Goal: Task Accomplishment & Management: Use online tool/utility

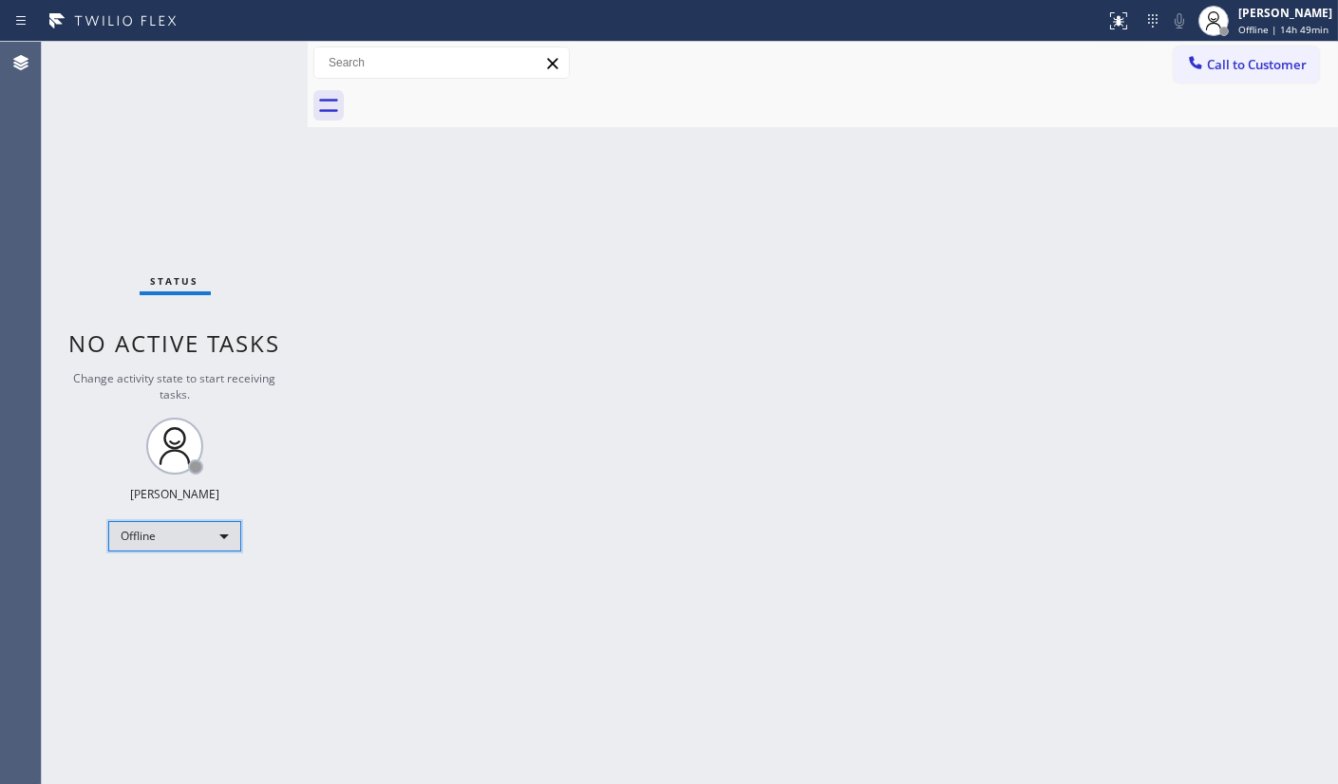
click at [153, 546] on div "Offline" at bounding box center [174, 536] width 133 height 30
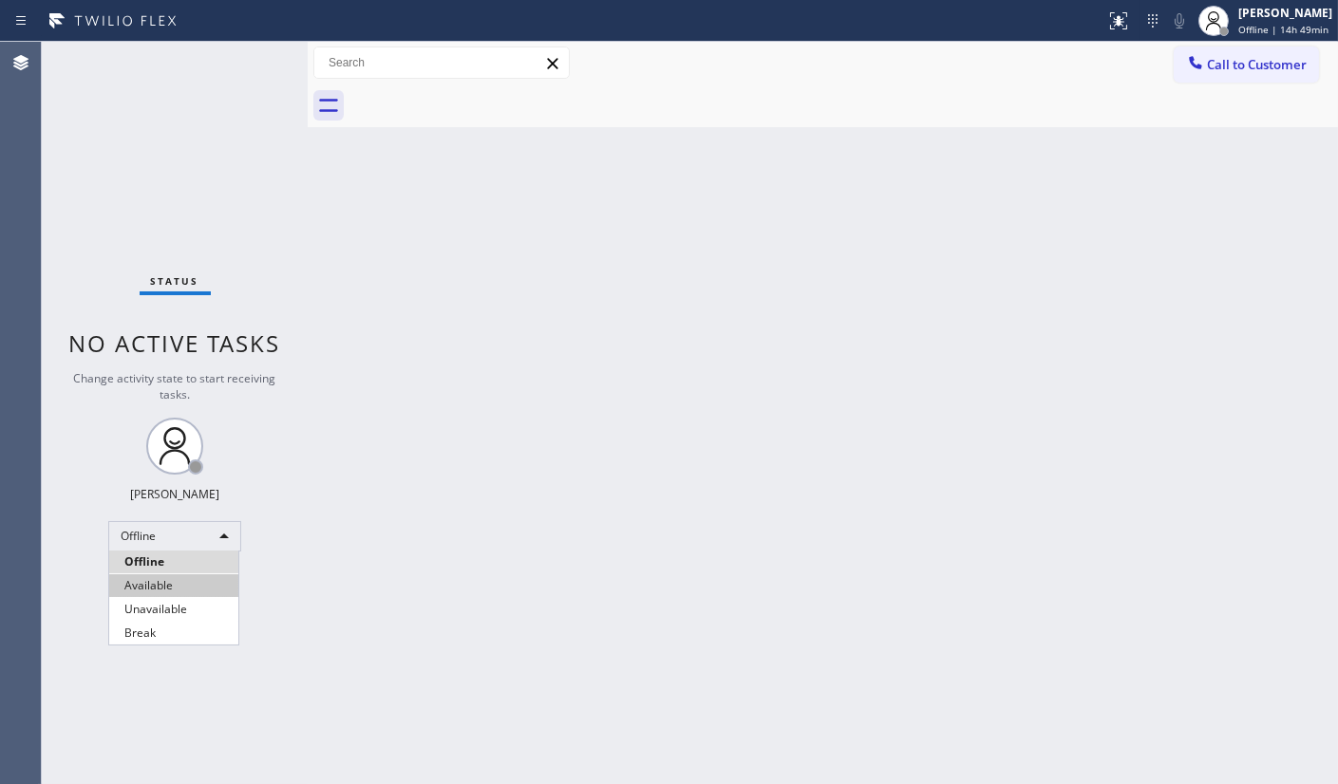
click at [157, 581] on li "Available" at bounding box center [173, 586] width 129 height 23
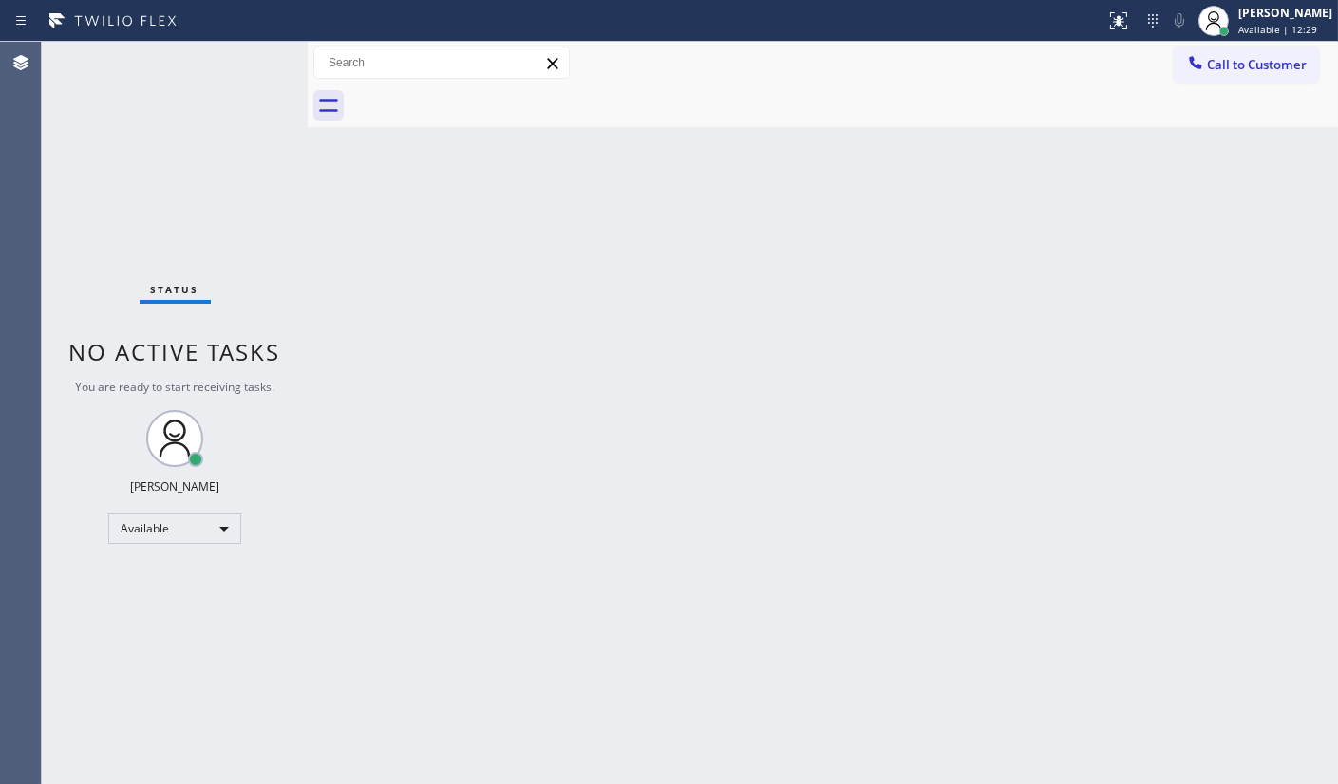
click at [134, 269] on div "Status No active tasks You are ready to start receiving tasks. JENIZA ALCAYDE A…" at bounding box center [175, 413] width 266 height 743
drag, startPoint x: 207, startPoint y: 52, endPoint x: 212, endPoint y: 9, distance: 43.0
click at [209, 42] on div "Status No active tasks You are ready to start receiving tasks. JENIZA ALCAYDE A…" at bounding box center [175, 413] width 266 height 743
drag, startPoint x: 625, startPoint y: 461, endPoint x: 653, endPoint y: 425, distance: 45.2
click at [653, 426] on div "Back to Dashboard Change Sender ID Customers Technicians Select a contact Outbo…" at bounding box center [823, 413] width 1030 height 743
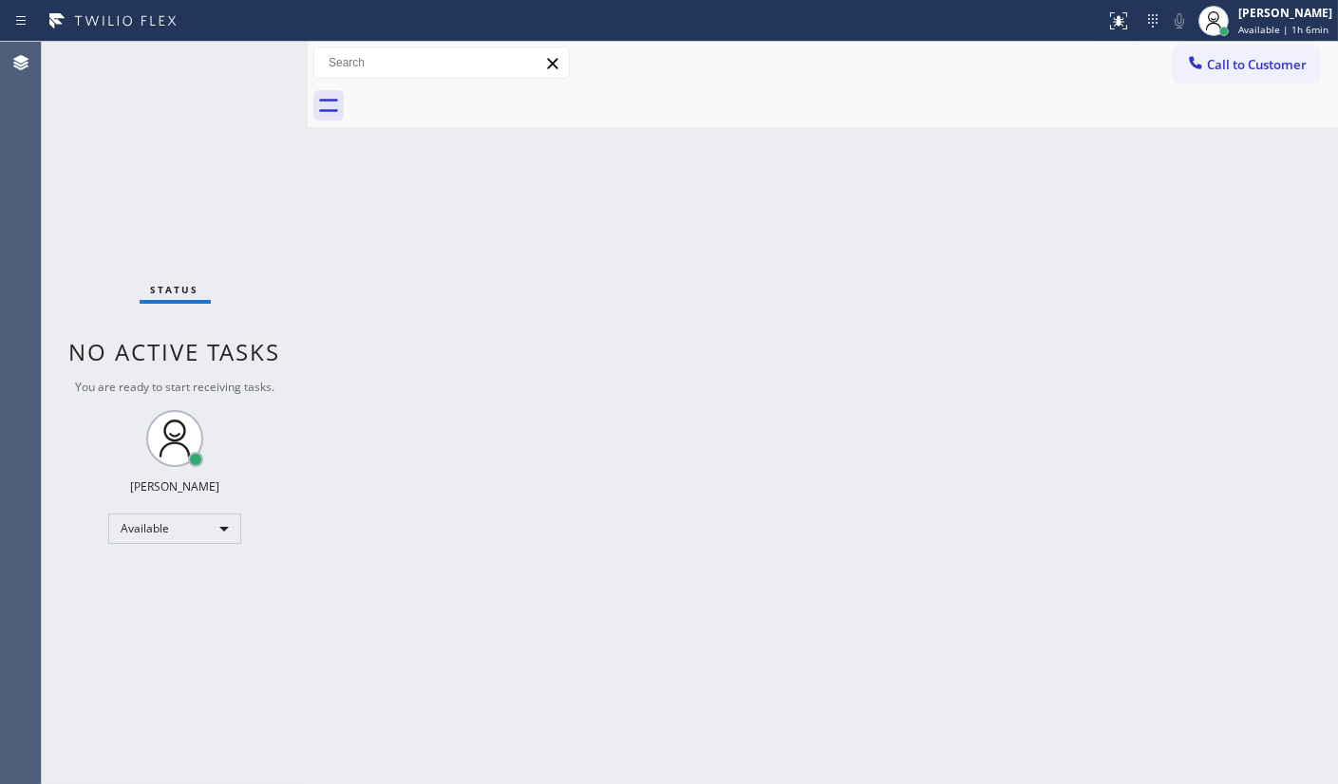
click at [37, 579] on div "Agent Desktop" at bounding box center [20, 413] width 41 height 743
click at [123, 582] on div "Status No active tasks You are ready to start receiving tasks. JENIZA ALCAYDE A…" at bounding box center [175, 413] width 266 height 743
drag, startPoint x: 147, startPoint y: 733, endPoint x: 155, endPoint y: 718, distance: 17.0
click at [152, 724] on div "Status No active tasks You are ready to start receiving tasks. JENIZA ALCAYDE A…" at bounding box center [175, 413] width 266 height 743
drag, startPoint x: 218, startPoint y: 313, endPoint x: 565, endPoint y: 418, distance: 362.0
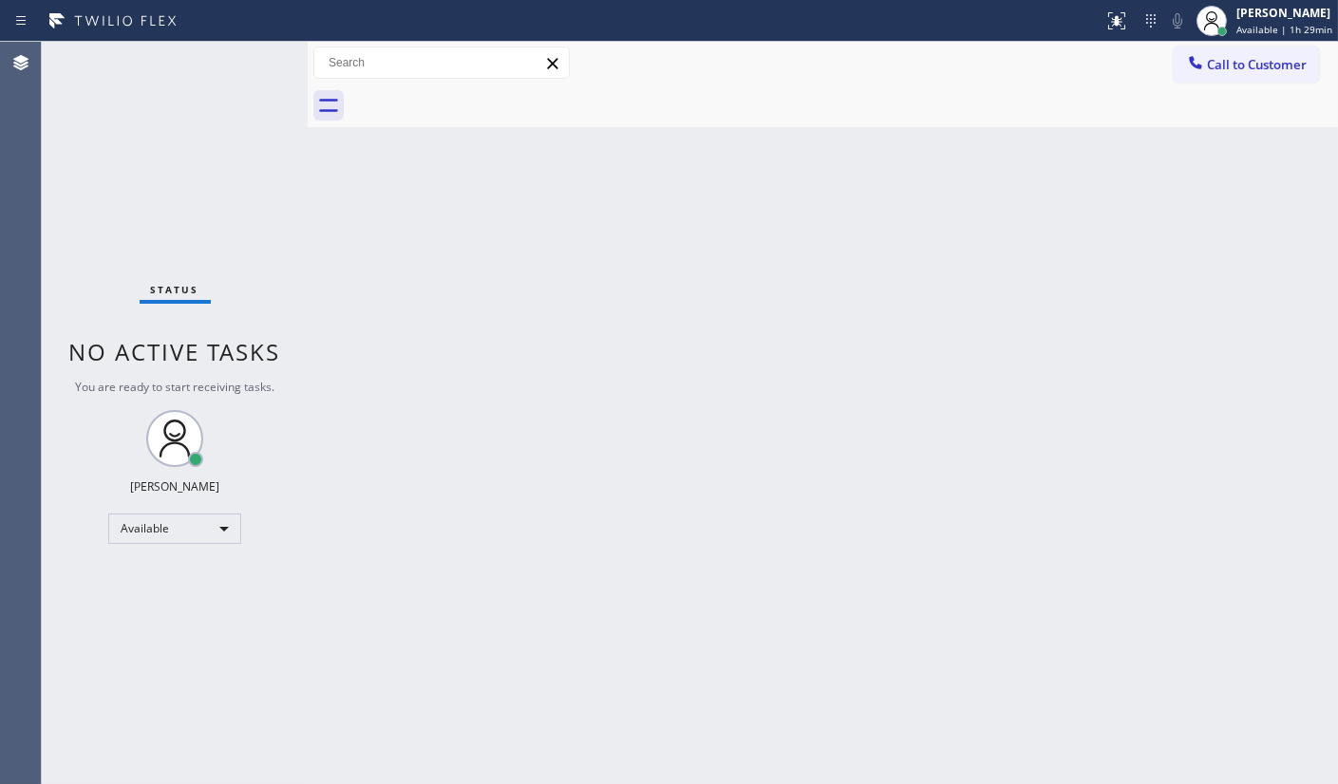
click at [285, 375] on div "Status No active tasks You are ready to start receiving tasks. JENIZA ALCAYDE A…" at bounding box center [175, 413] width 266 height 743
click at [635, 481] on div "Back to Dashboard Change Sender ID Customers Technicians Select a contact Outbo…" at bounding box center [823, 413] width 1030 height 743
click at [290, 394] on div "Status No active tasks You are ready to start receiving tasks. JENIZA ALCAYDE A…" at bounding box center [175, 413] width 266 height 743
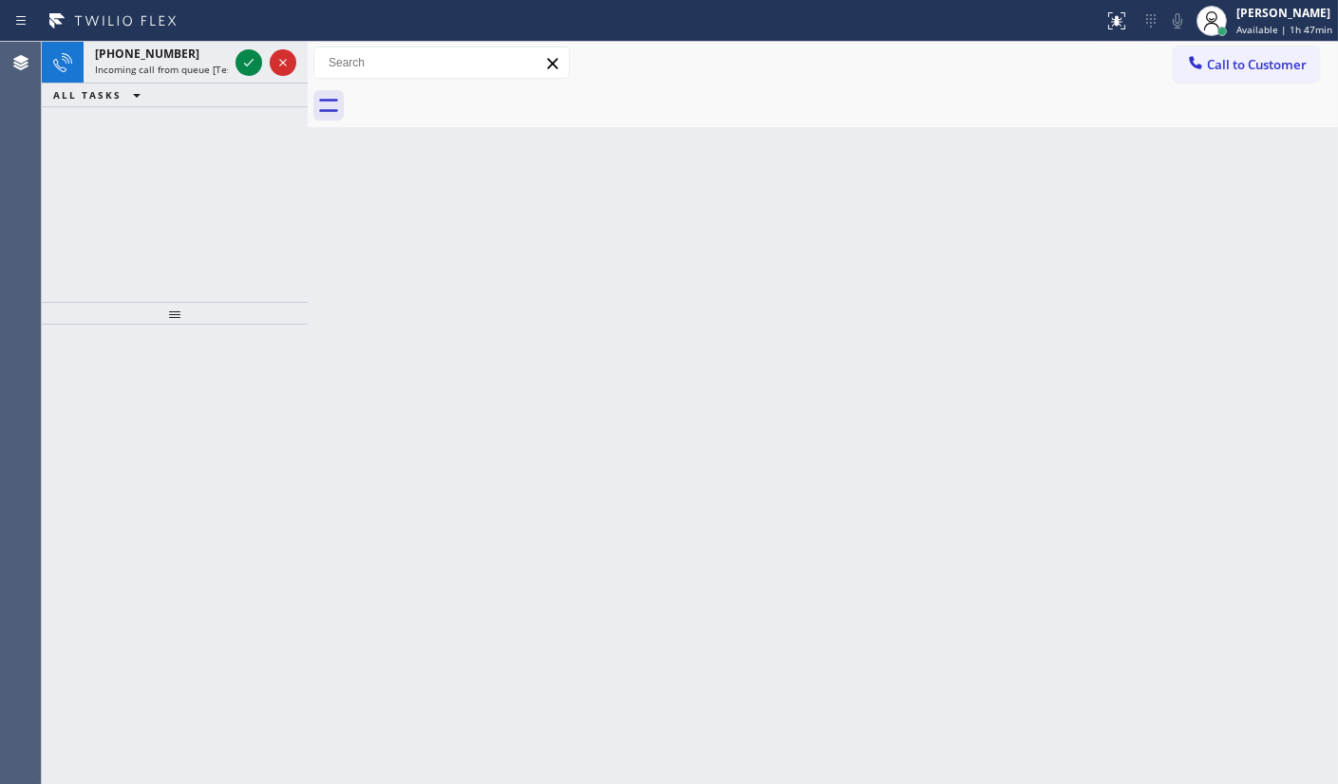
drag, startPoint x: 196, startPoint y: 242, endPoint x: 190, endPoint y: 208, distance: 34.7
click at [193, 228] on div "+17143995813 Incoming call from queue [Test] All ALL TASKS ALL TASKS ACTIVE TAS…" at bounding box center [175, 172] width 266 height 260
click at [252, 76] on div at bounding box center [266, 63] width 68 height 42
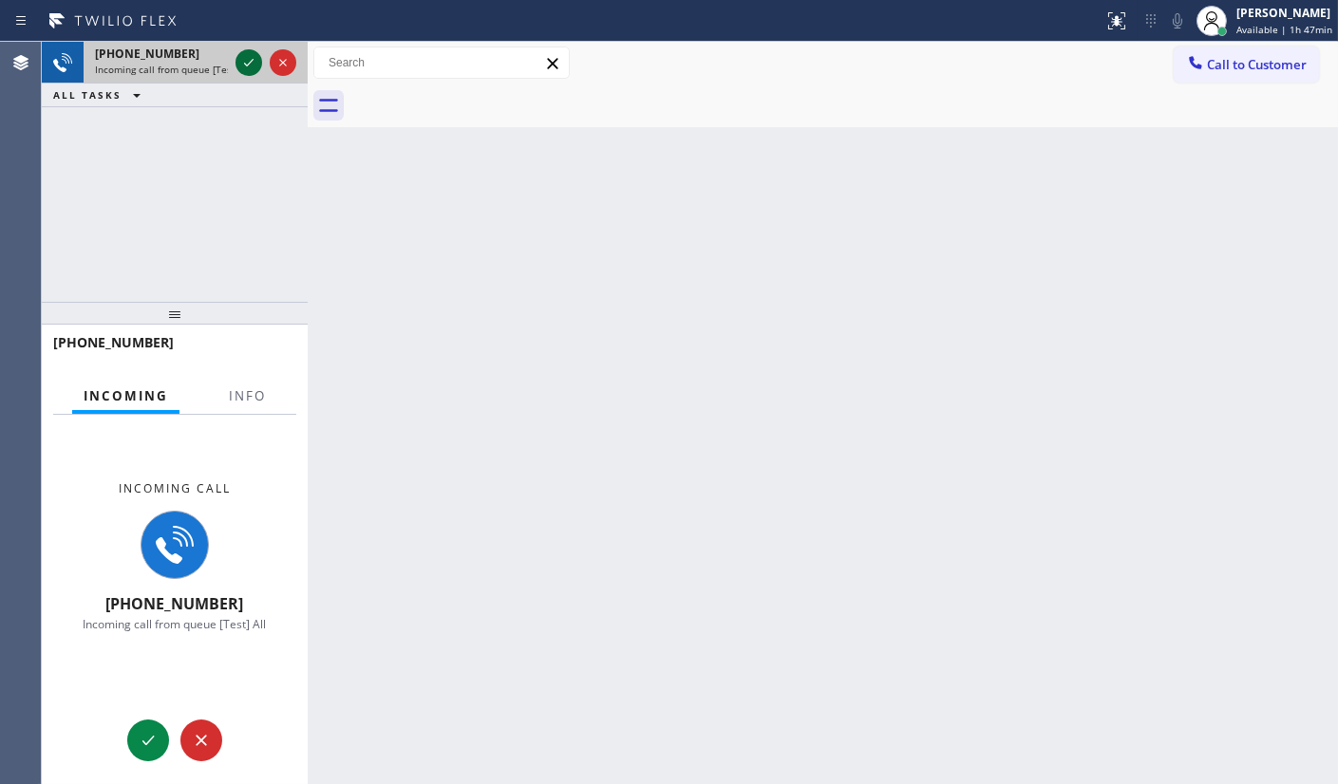
click at [255, 66] on icon at bounding box center [248, 62] width 23 height 23
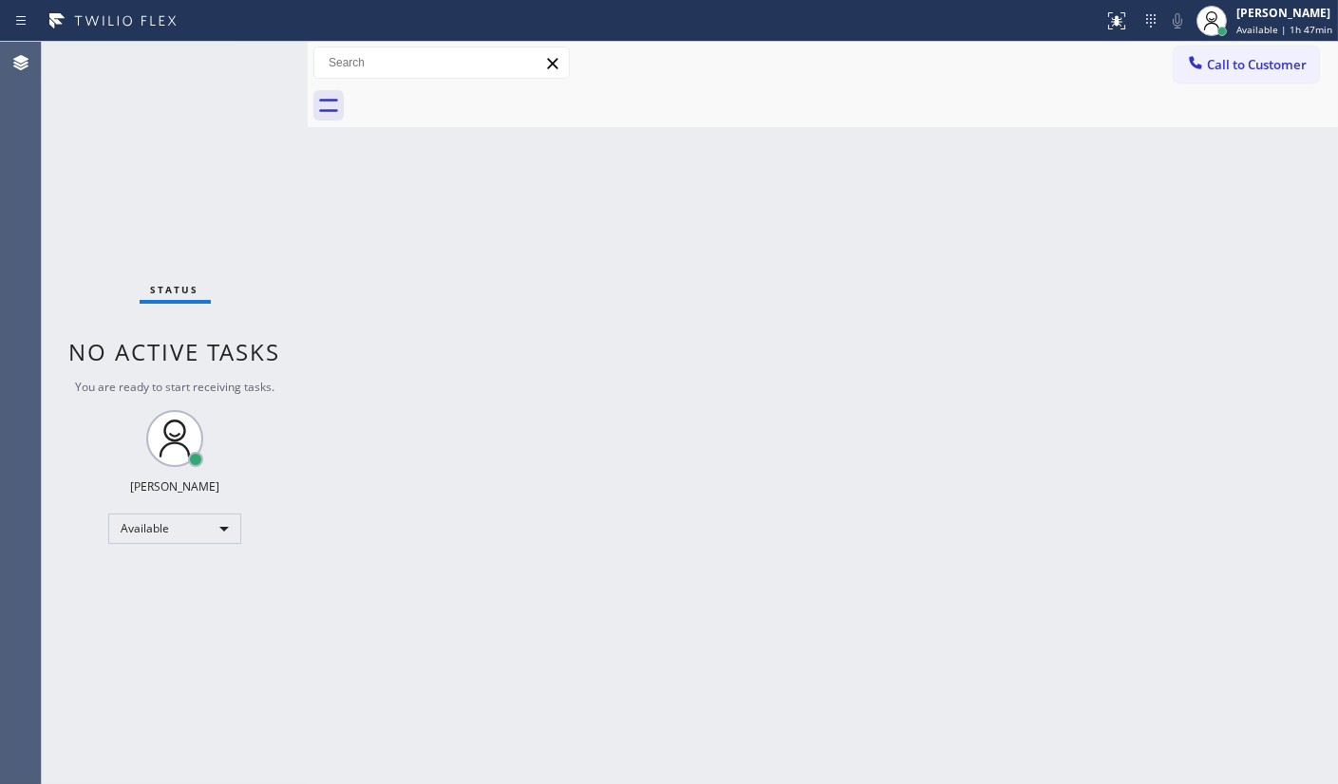
click at [251, 66] on div "Status No active tasks You are ready to start receiving tasks. JENIZA ALCAYDE A…" at bounding box center [175, 413] width 266 height 743
drag, startPoint x: 522, startPoint y: 180, endPoint x: 539, endPoint y: 241, distance: 63.1
click at [538, 241] on div "Back to Dashboard Change Sender ID Customers Technicians Select a contact Outbo…" at bounding box center [823, 413] width 1030 height 743
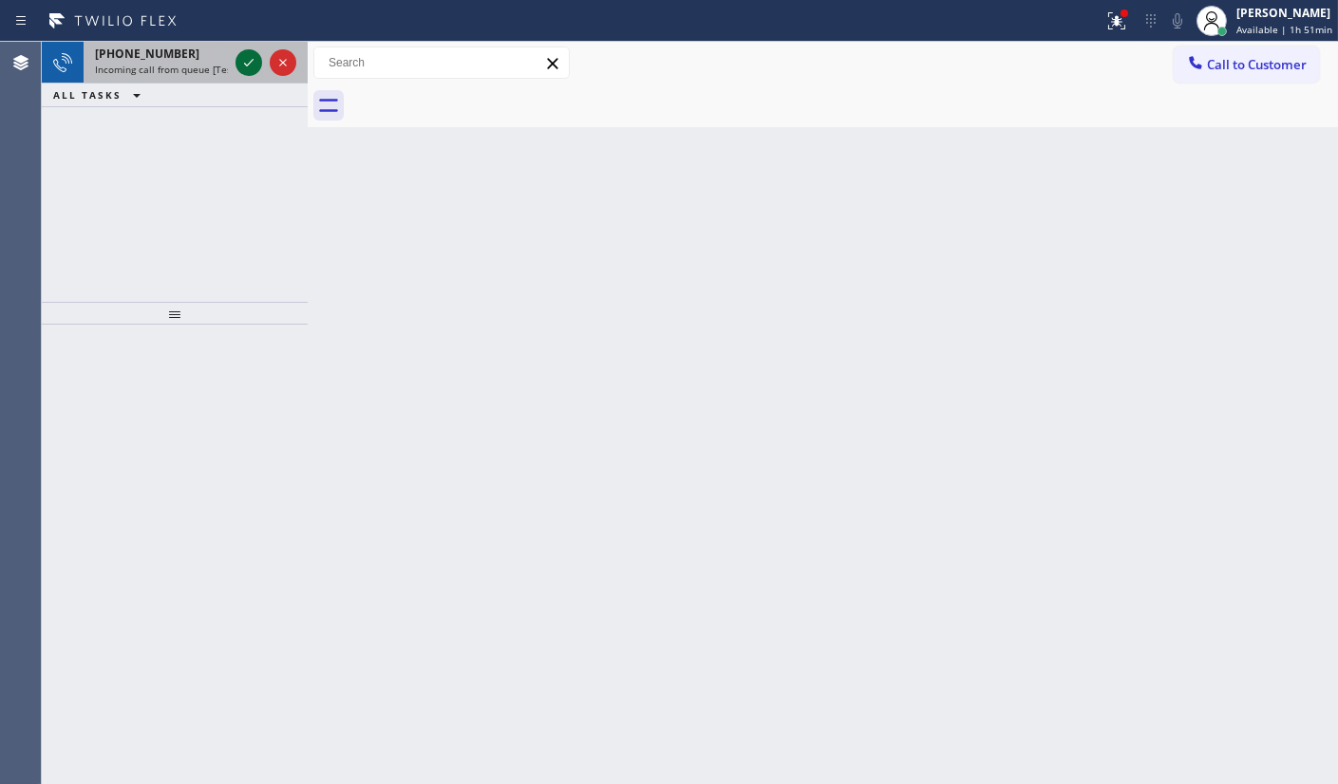
click at [245, 60] on icon at bounding box center [248, 62] width 23 height 23
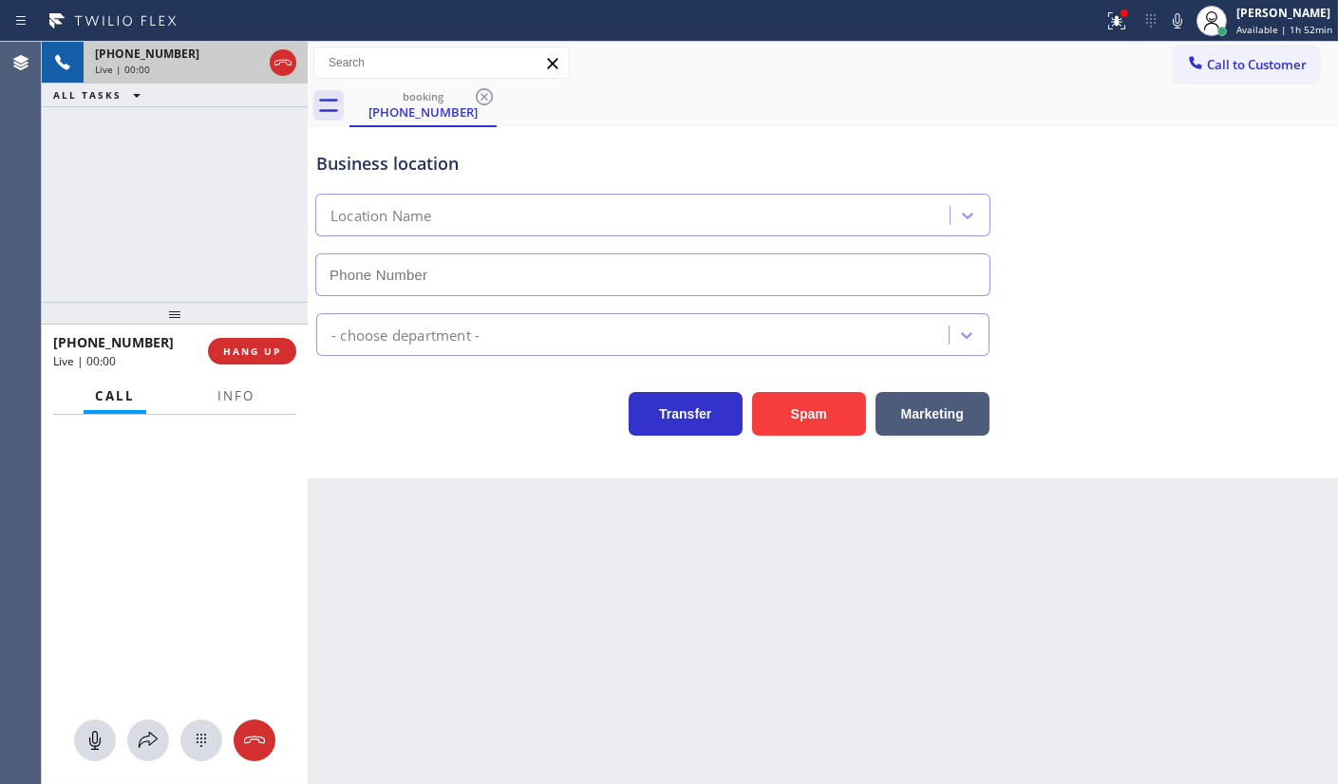
type input "(657) 888-9757"
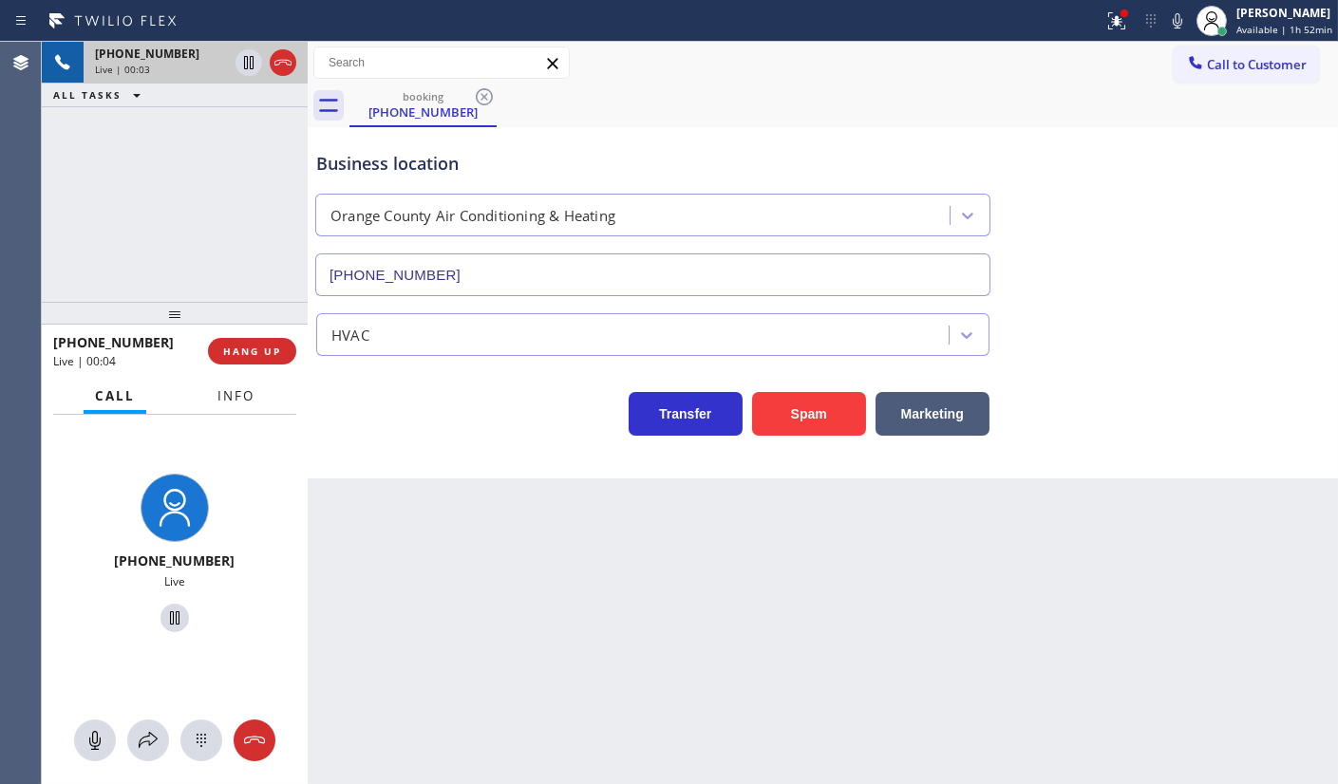
click at [247, 401] on span "Info" at bounding box center [235, 395] width 37 height 17
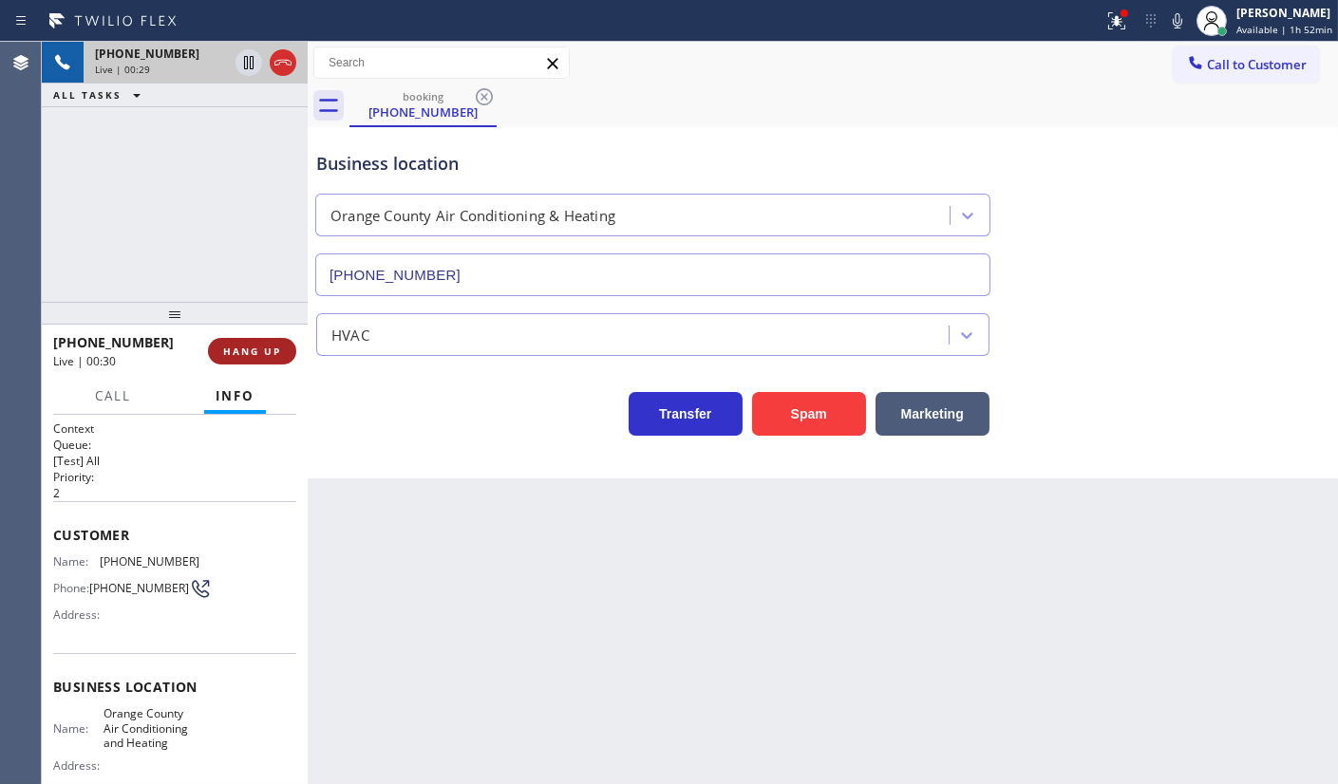
click at [225, 352] on span "HANG UP" at bounding box center [252, 351] width 58 height 13
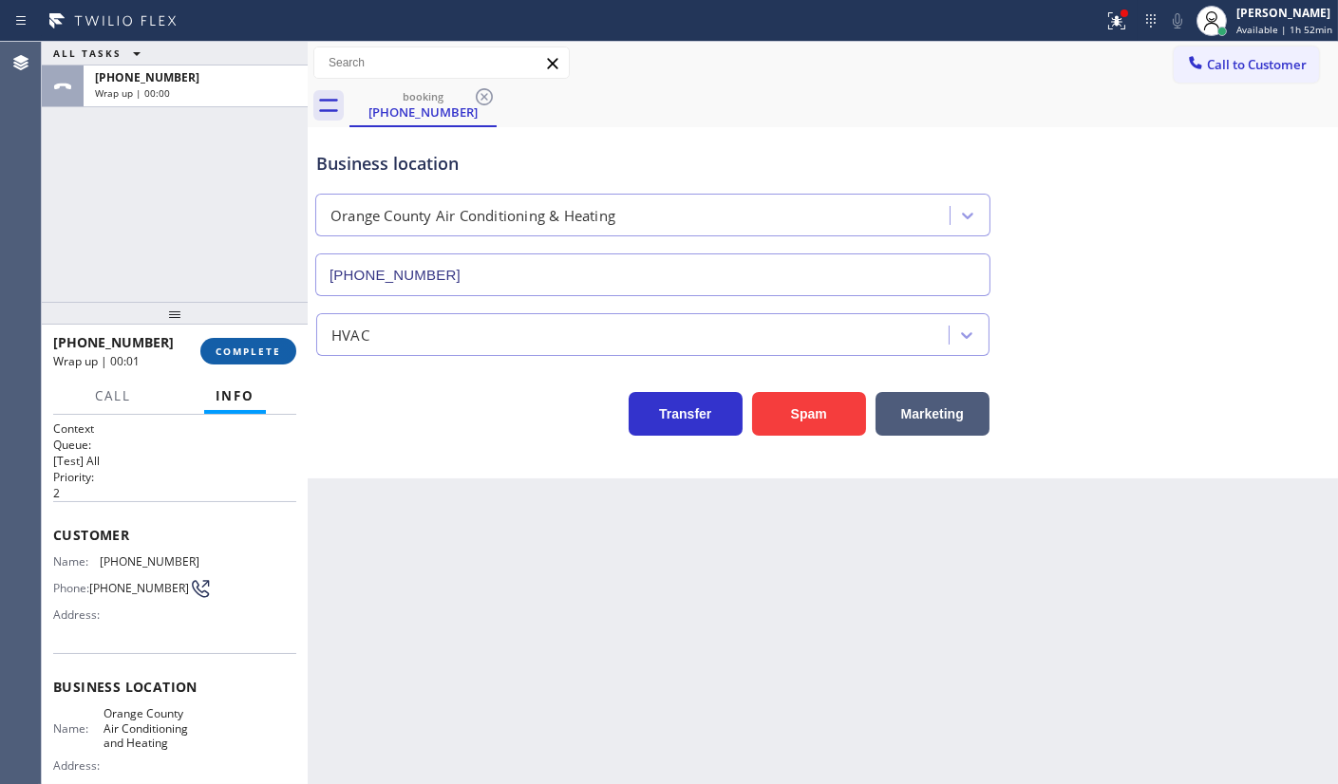
click at [231, 352] on span "COMPLETE" at bounding box center [249, 351] width 66 height 13
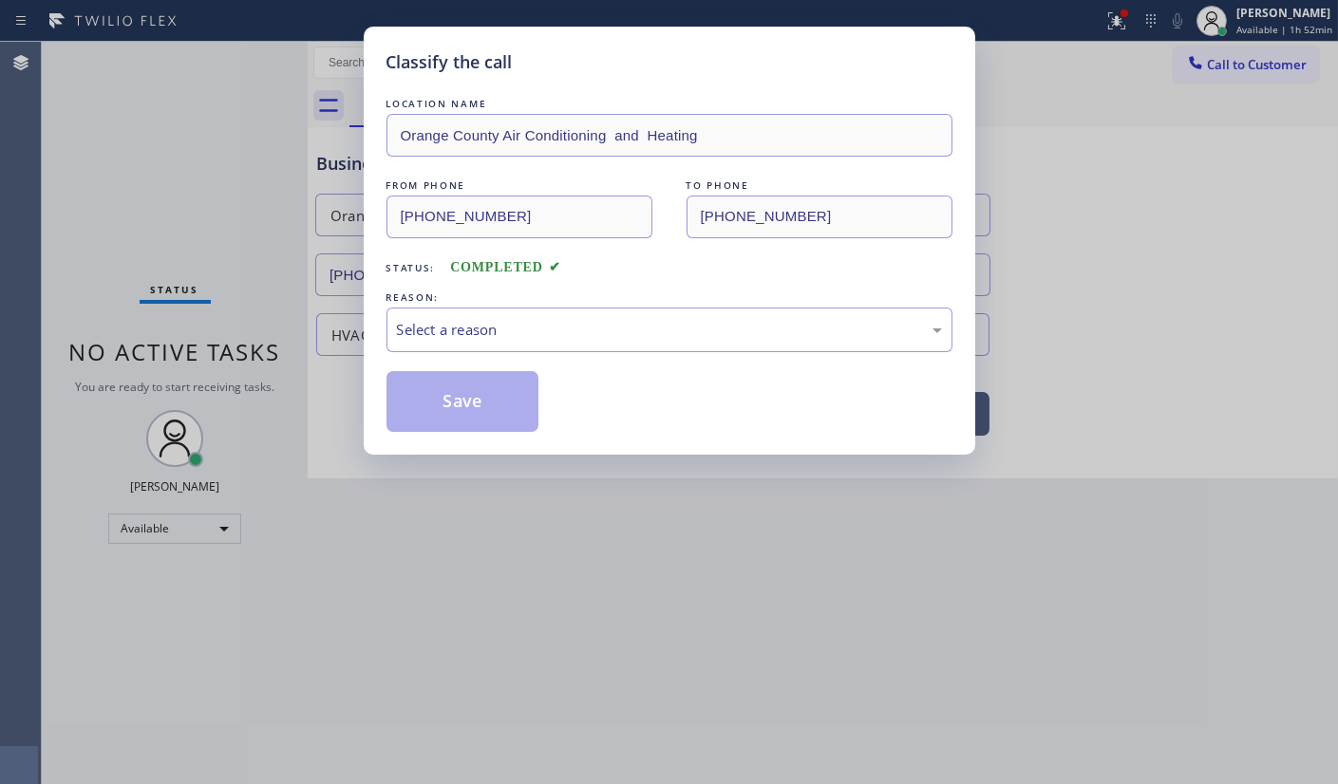
click at [365, 356] on div "Classify the call LOCATION NAME Orange County Air Conditioning and Heating FROM…" at bounding box center [670, 241] width 612 height 428
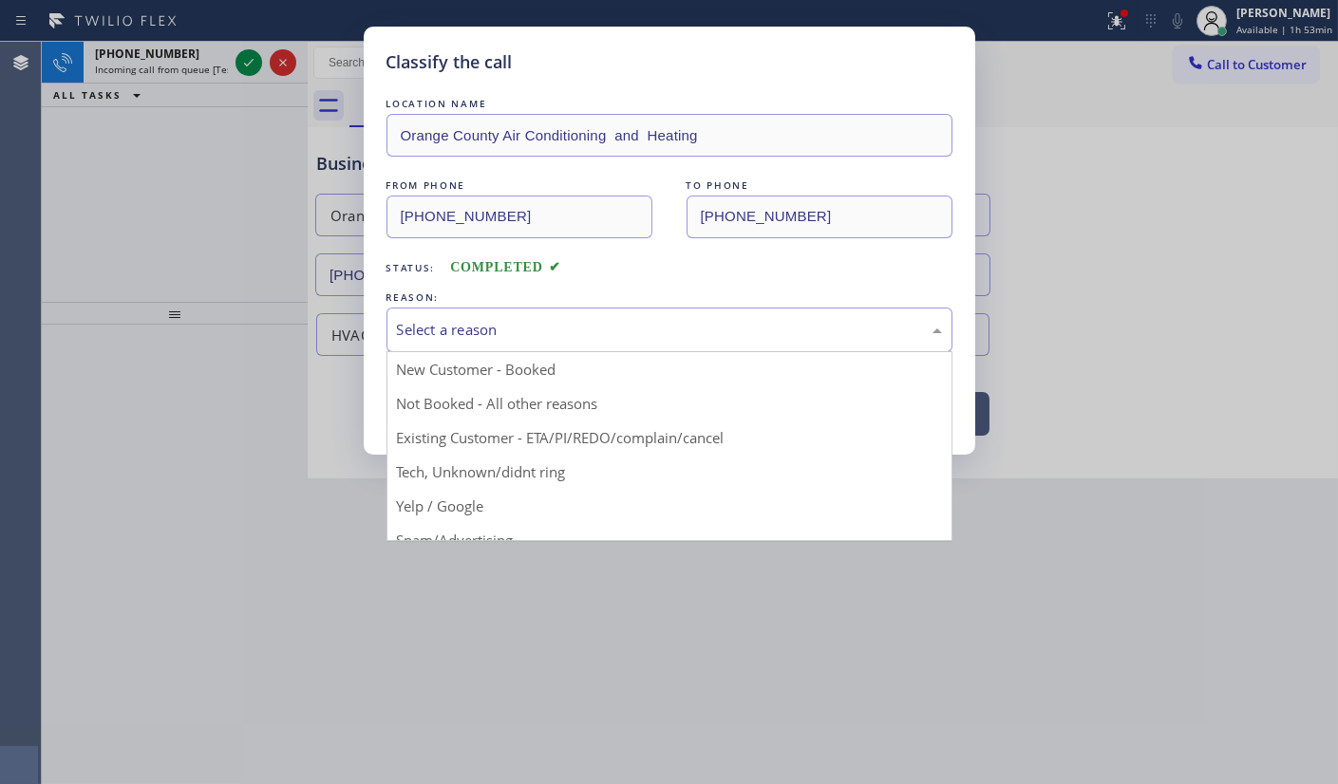
drag, startPoint x: 464, startPoint y: 309, endPoint x: 460, endPoint y: 319, distance: 11.5
click at [461, 315] on div "Select a reason" at bounding box center [669, 330] width 566 height 45
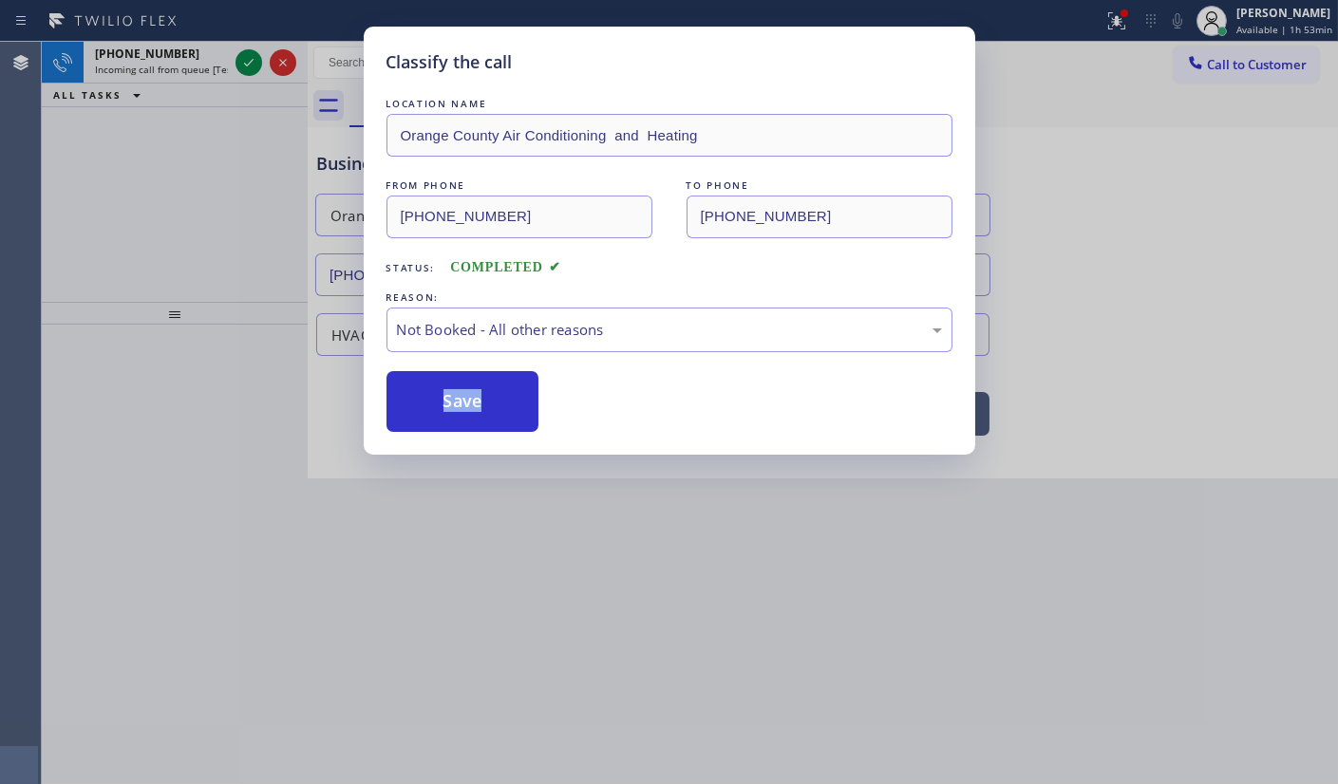
click at [430, 415] on button "Save" at bounding box center [462, 401] width 153 height 61
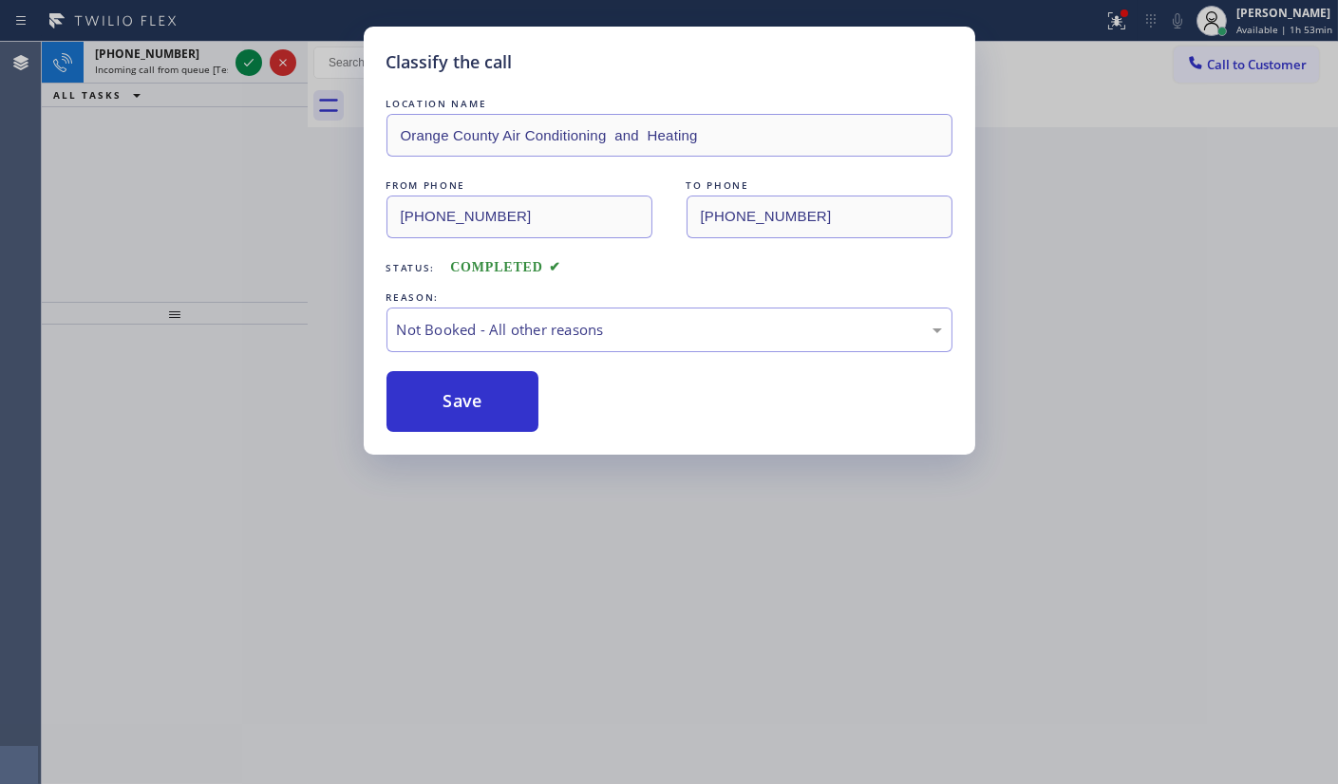
click at [254, 78] on div "Classify the call LOCATION NAME Orange County Air Conditioning and Heating FROM…" at bounding box center [669, 392] width 1338 height 784
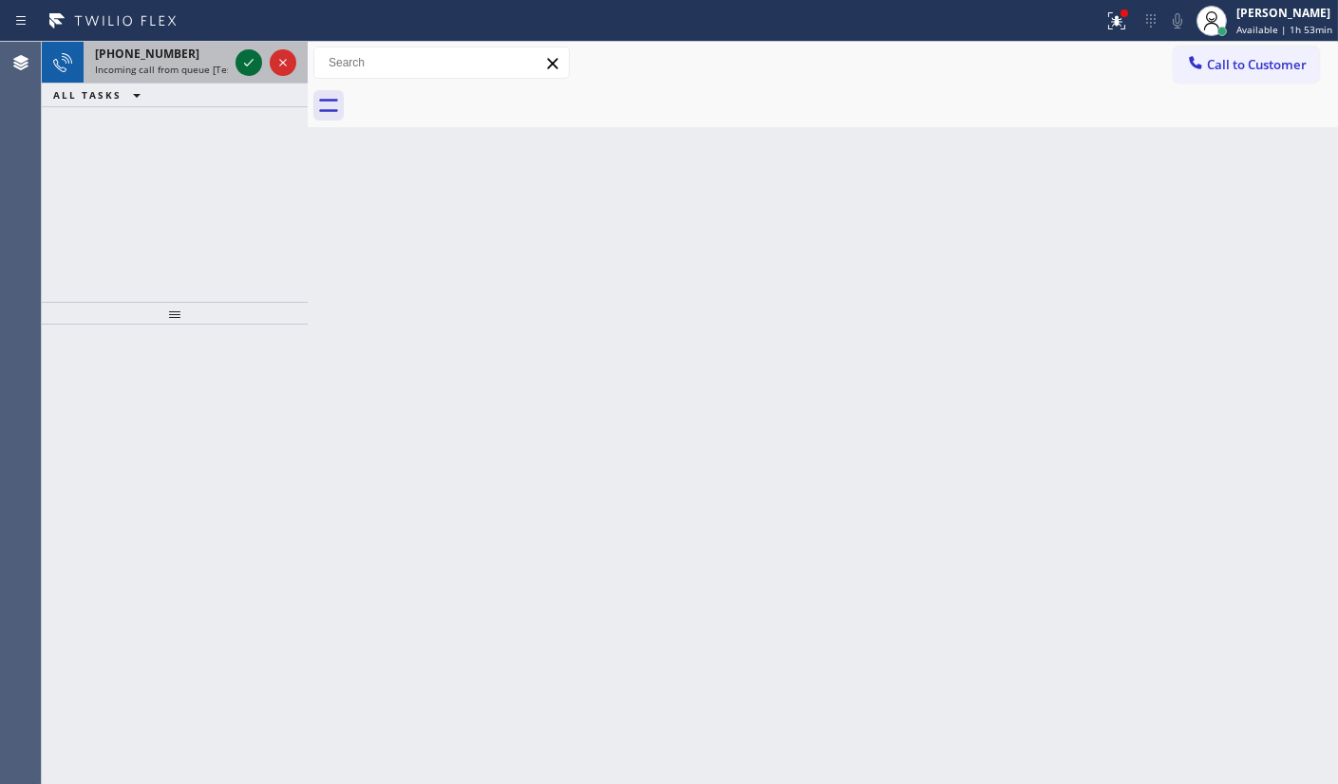
click at [249, 56] on icon at bounding box center [248, 62] width 23 height 23
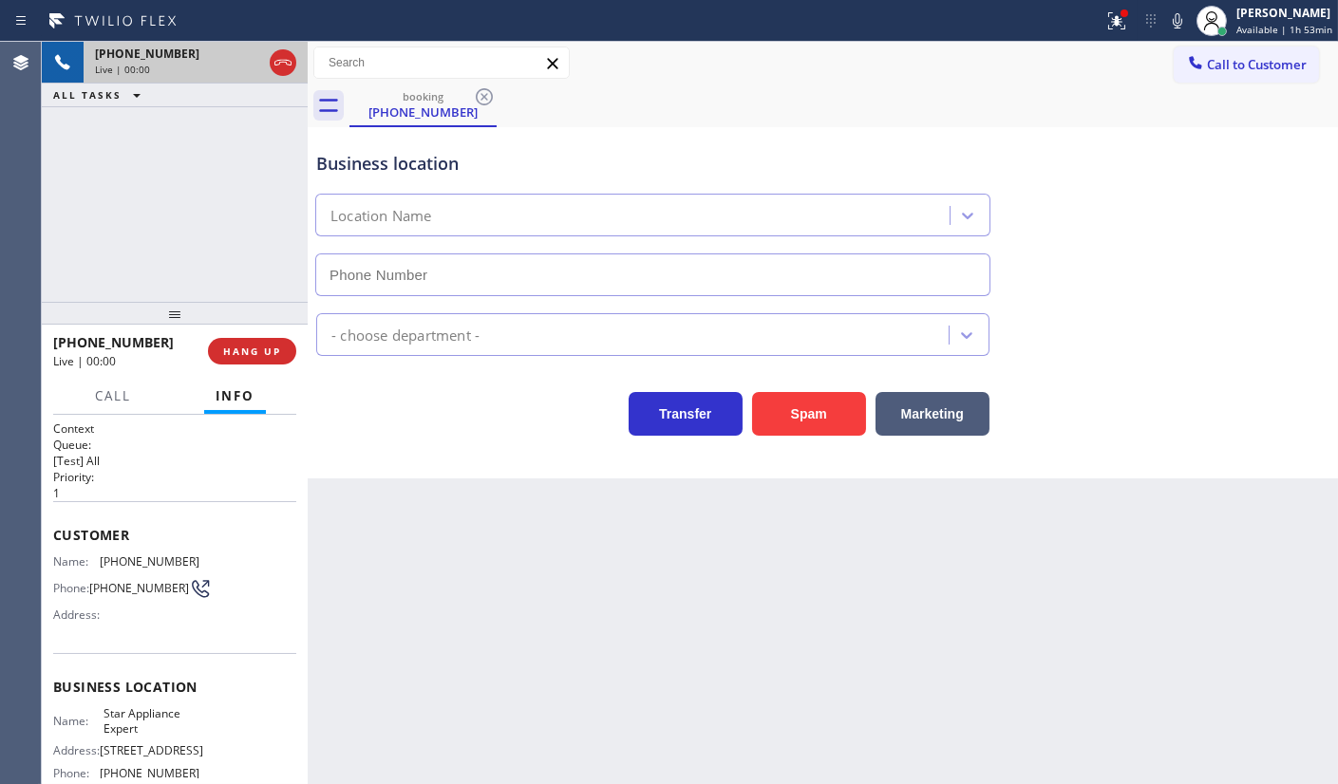
type input "(917) 924-6973"
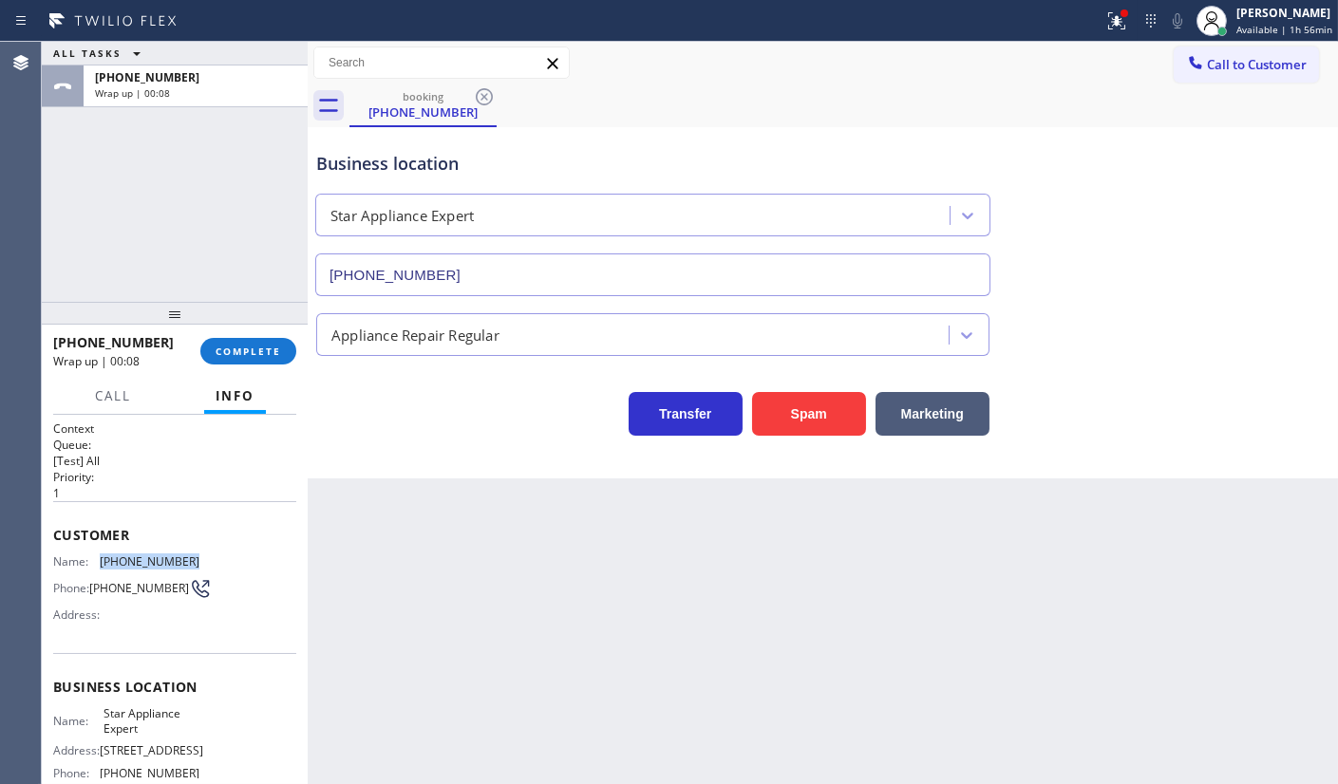
drag, startPoint x: 133, startPoint y: 556, endPoint x: 191, endPoint y: 566, distance: 58.7
click at [191, 567] on div "Name: (347) 609-5631 Phone: (347) 609-5631 Address:" at bounding box center [174, 592] width 243 height 75
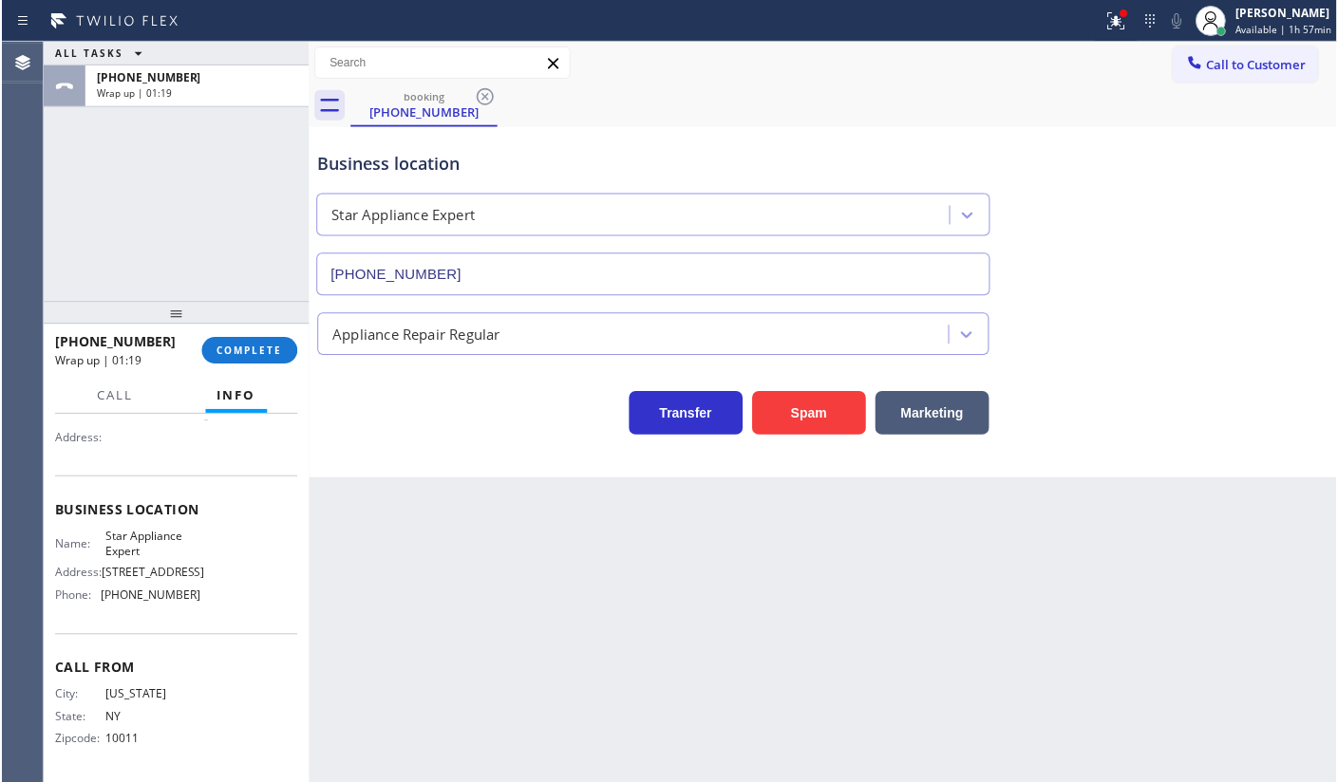
scroll to position [180, 0]
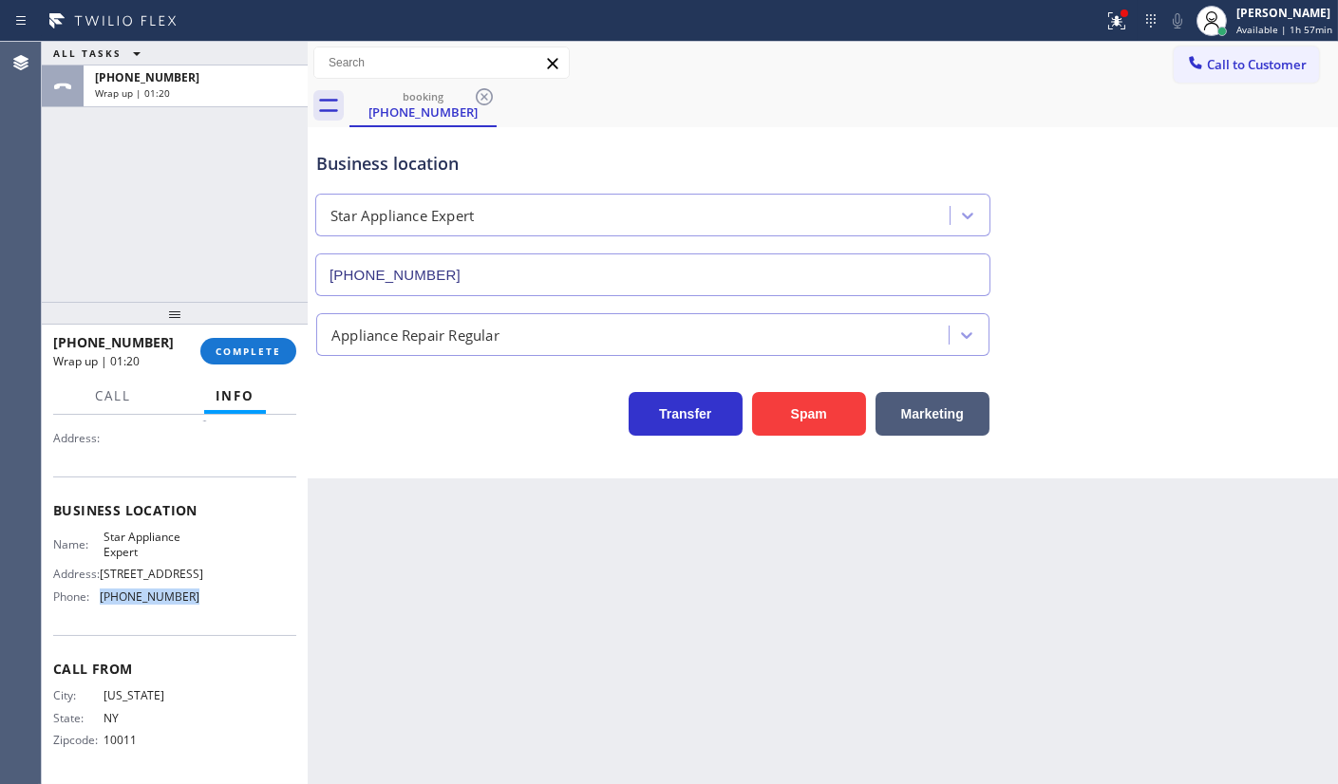
drag, startPoint x: 96, startPoint y: 595, endPoint x: 272, endPoint y: 601, distance: 175.8
click at [272, 601] on div "Name: Star Appliance Expert Address: 67 West St Phone: (917) 924-6973" at bounding box center [174, 571] width 243 height 82
copy div "(917) 924-6973"
click at [274, 351] on span "COMPLETE" at bounding box center [249, 351] width 66 height 13
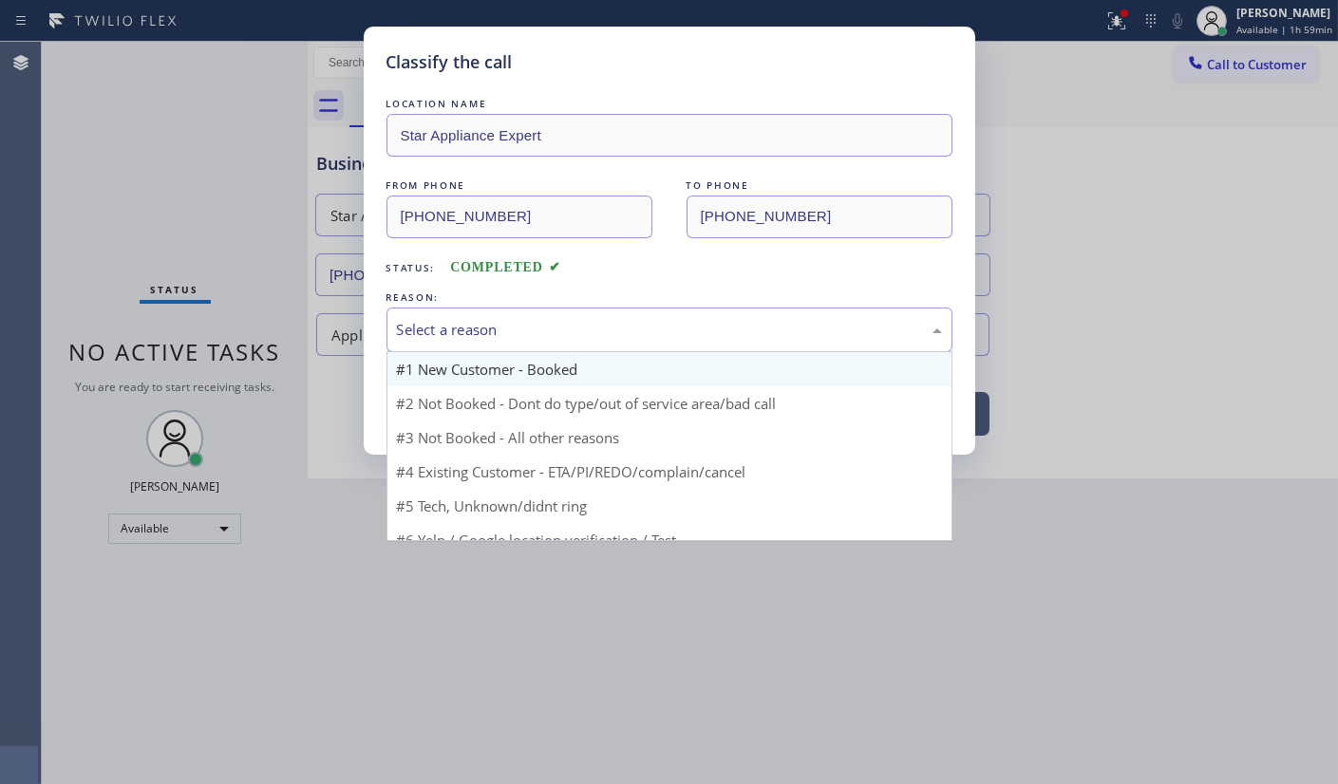
drag, startPoint x: 436, startPoint y: 335, endPoint x: 432, endPoint y: 370, distance: 35.3
click at [436, 341] on div "Select a reason" at bounding box center [669, 330] width 566 height 45
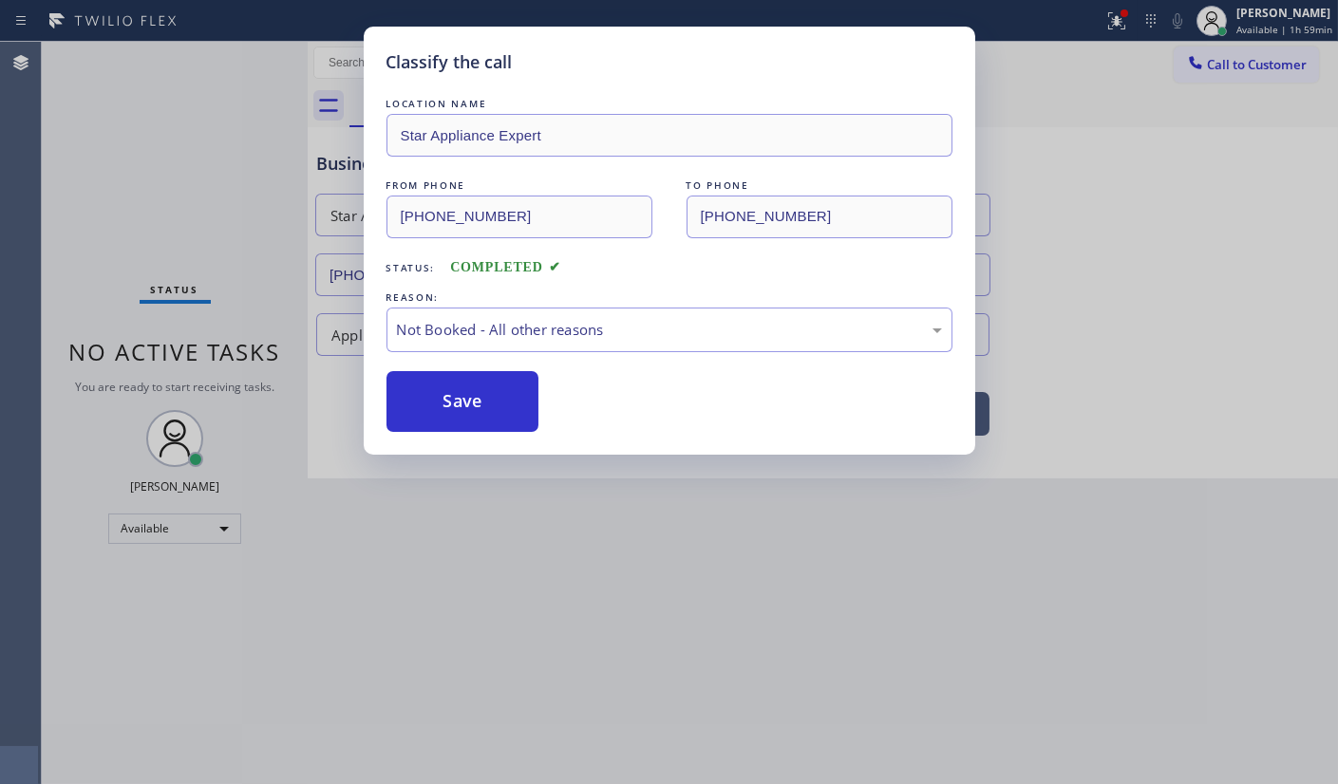
click at [435, 394] on button "Save" at bounding box center [462, 401] width 153 height 61
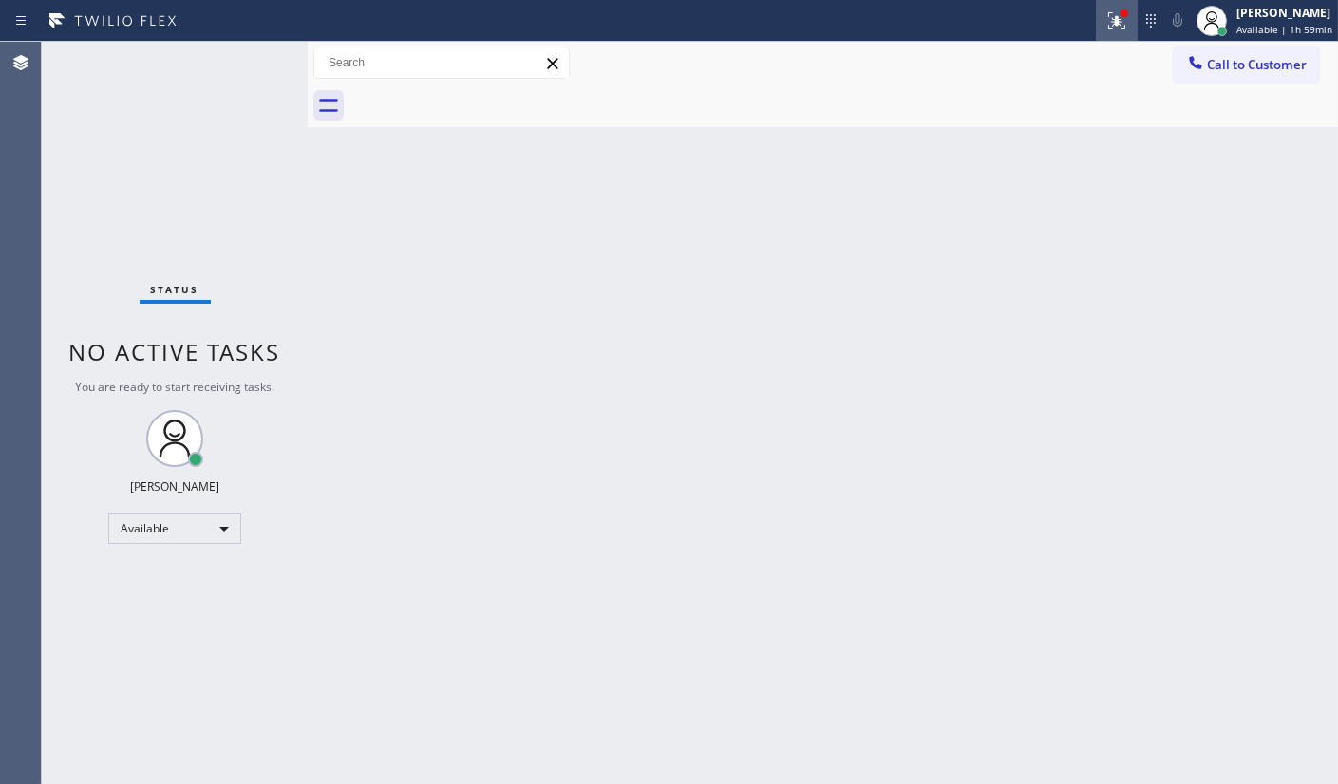
drag, startPoint x: 1115, startPoint y: 0, endPoint x: 1111, endPoint y: 10, distance: 11.1
click at [1111, 9] on button at bounding box center [1117, 21] width 42 height 42
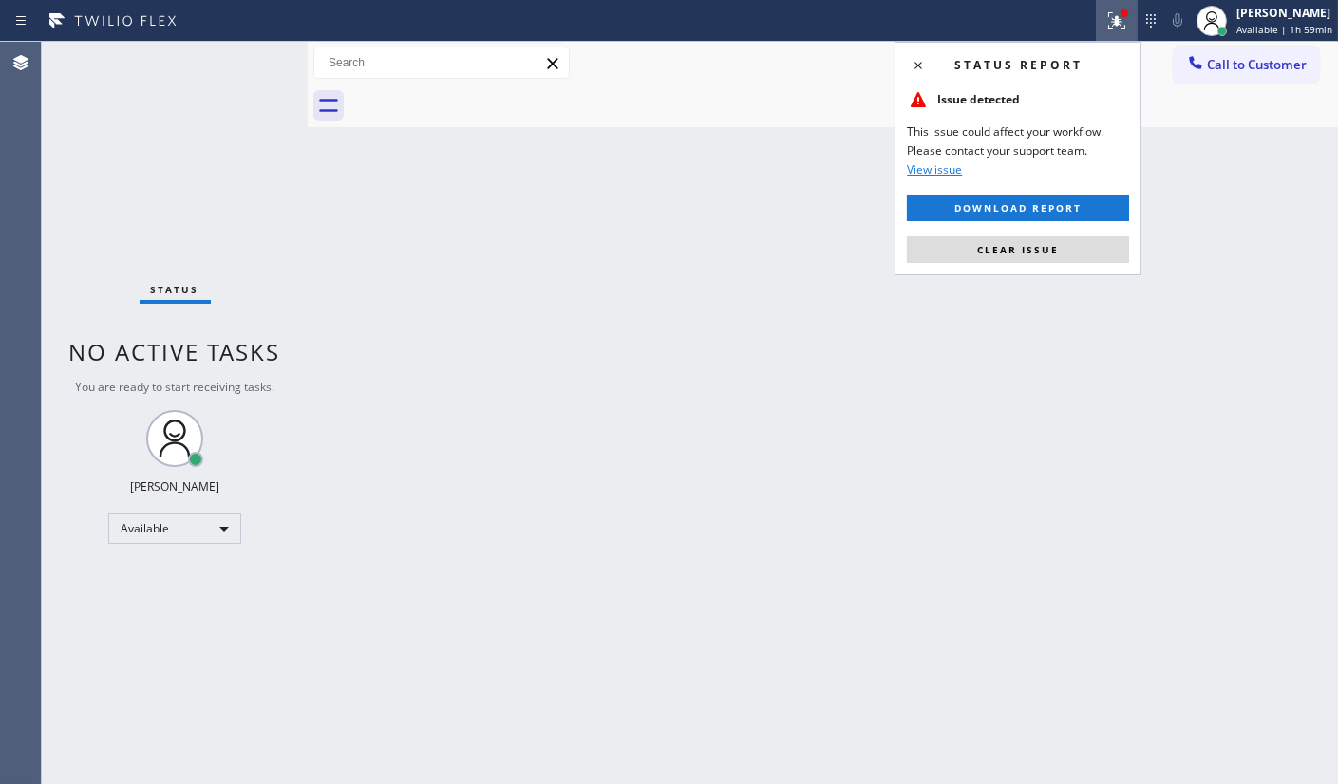
click at [1083, 269] on div "Status report Issue detected This issue could affect your workflow. Please cont…" at bounding box center [1018, 159] width 247 height 234
click at [1083, 256] on button "Clear issue" at bounding box center [1018, 249] width 222 height 27
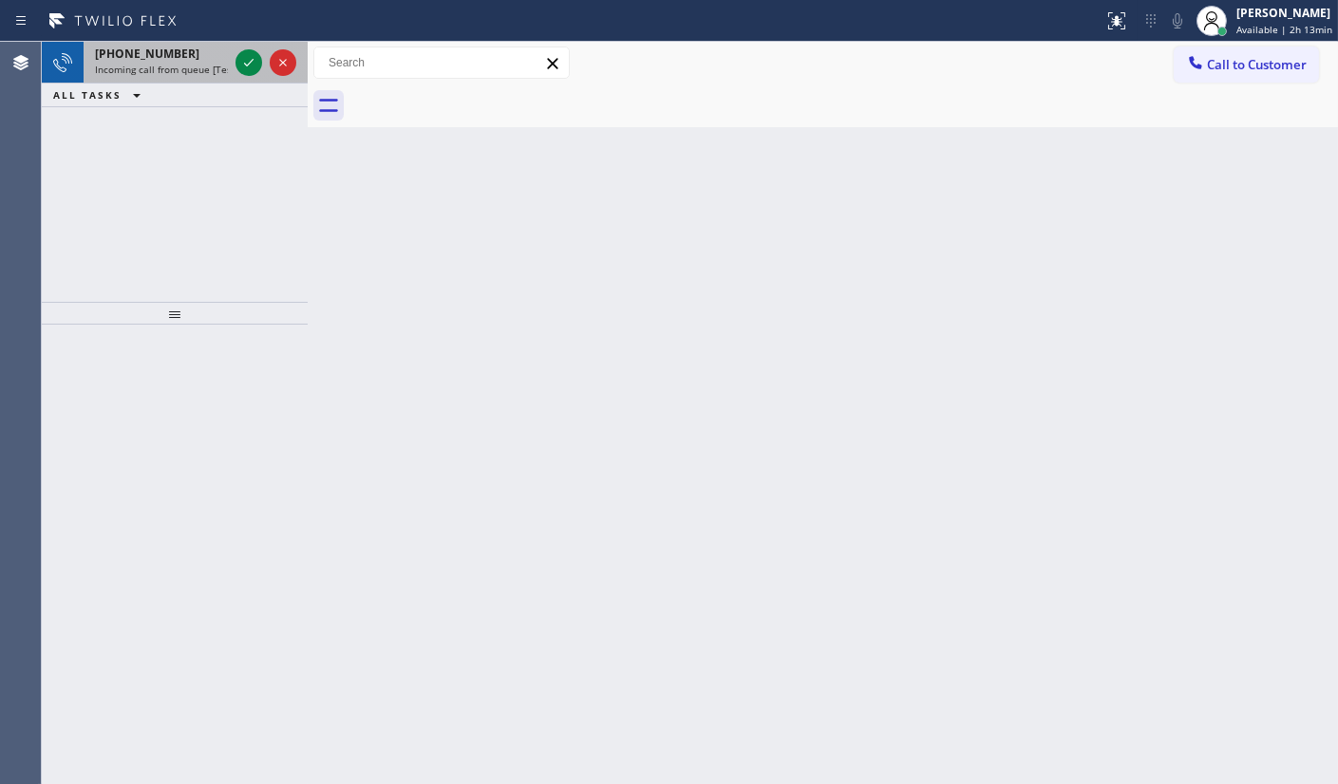
drag, startPoint x: 258, startPoint y: 57, endPoint x: 234, endPoint y: 63, distance: 25.3
click at [246, 63] on icon at bounding box center [248, 62] width 23 height 23
click at [234, 63] on div at bounding box center [266, 63] width 68 height 42
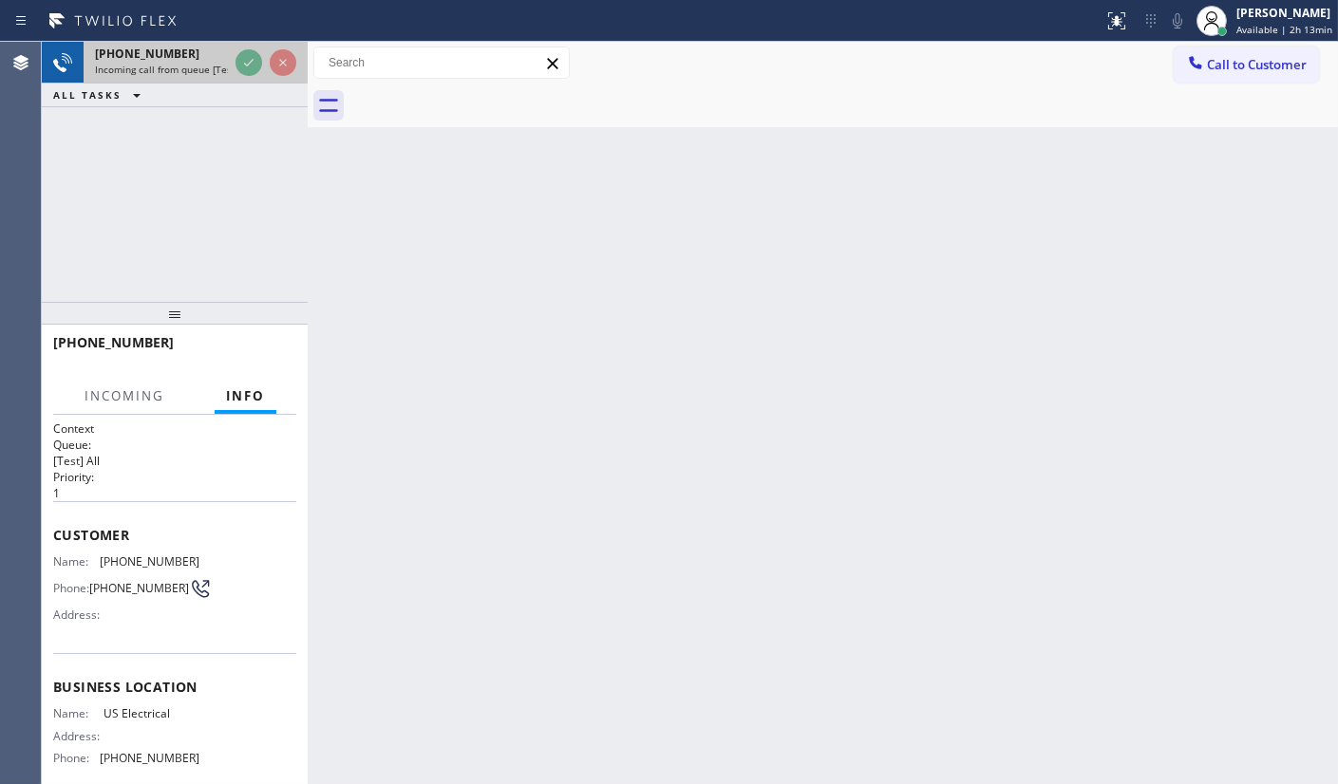
click at [232, 53] on div at bounding box center [266, 63] width 68 height 42
drag, startPoint x: 231, startPoint y: 53, endPoint x: 291, endPoint y: 160, distance: 122.9
click at [275, 134] on div "+15054531119 Incoming call from queue [Test] All ALL TASKS ALL TASKS ACTIVE TAS…" at bounding box center [175, 172] width 266 height 260
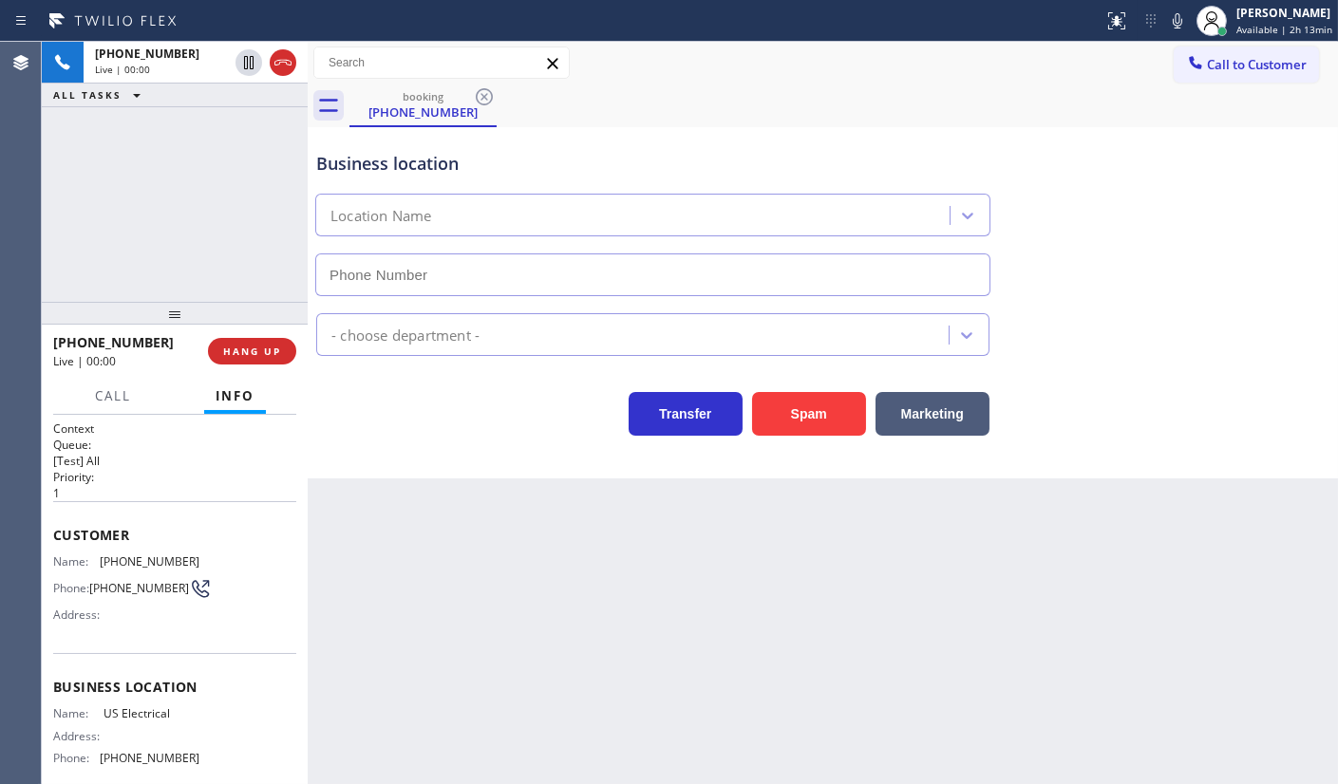
type input "(855) 905-2176"
click at [262, 354] on span "HANG UP" at bounding box center [252, 351] width 58 height 13
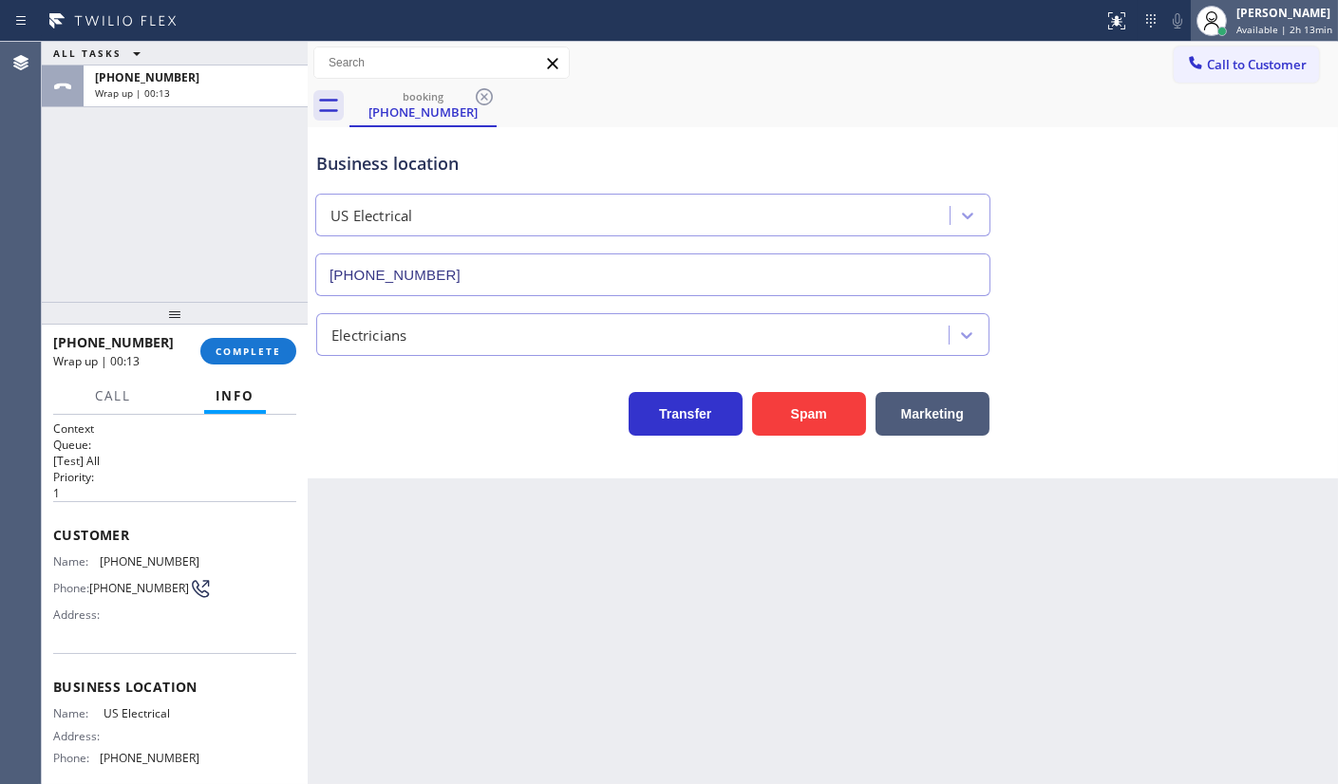
click at [1257, 25] on span "Available | 2h 13min" at bounding box center [1284, 29] width 96 height 13
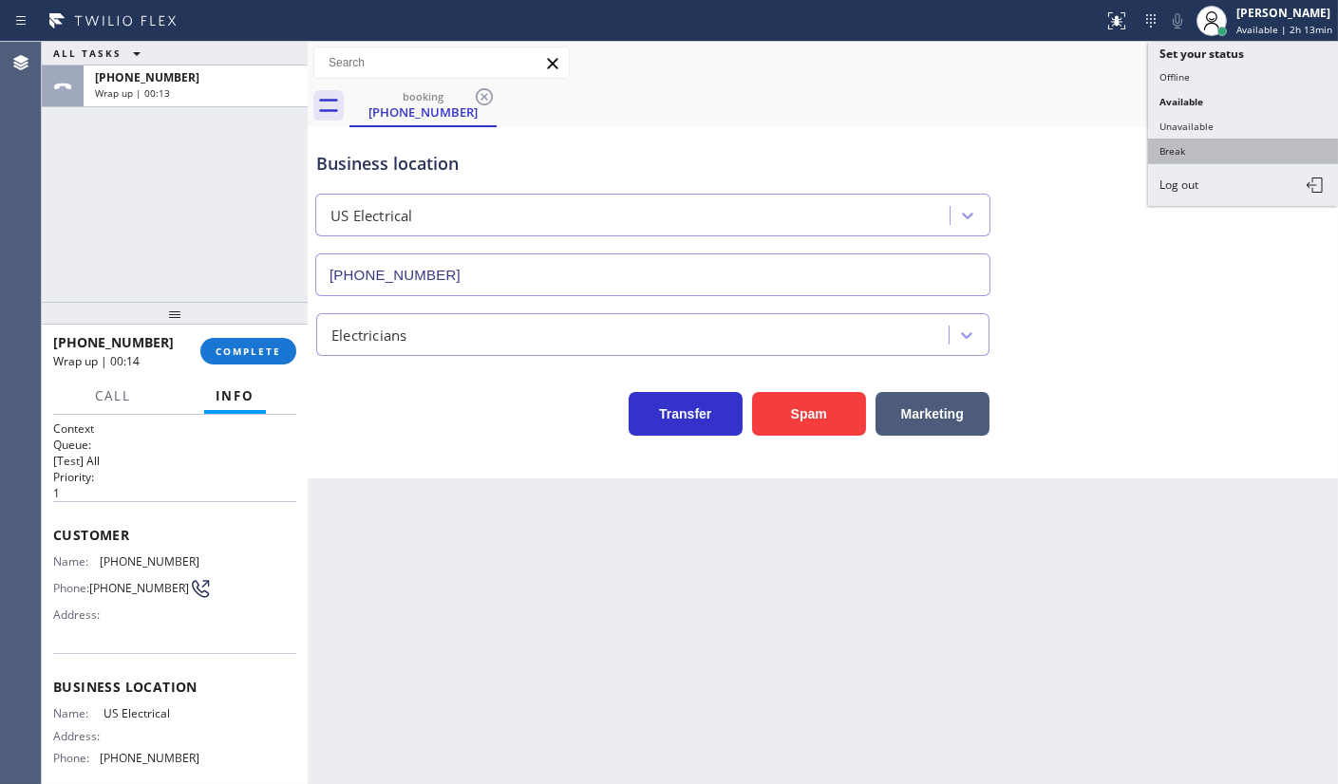
click at [1202, 151] on button "Break" at bounding box center [1243, 151] width 190 height 25
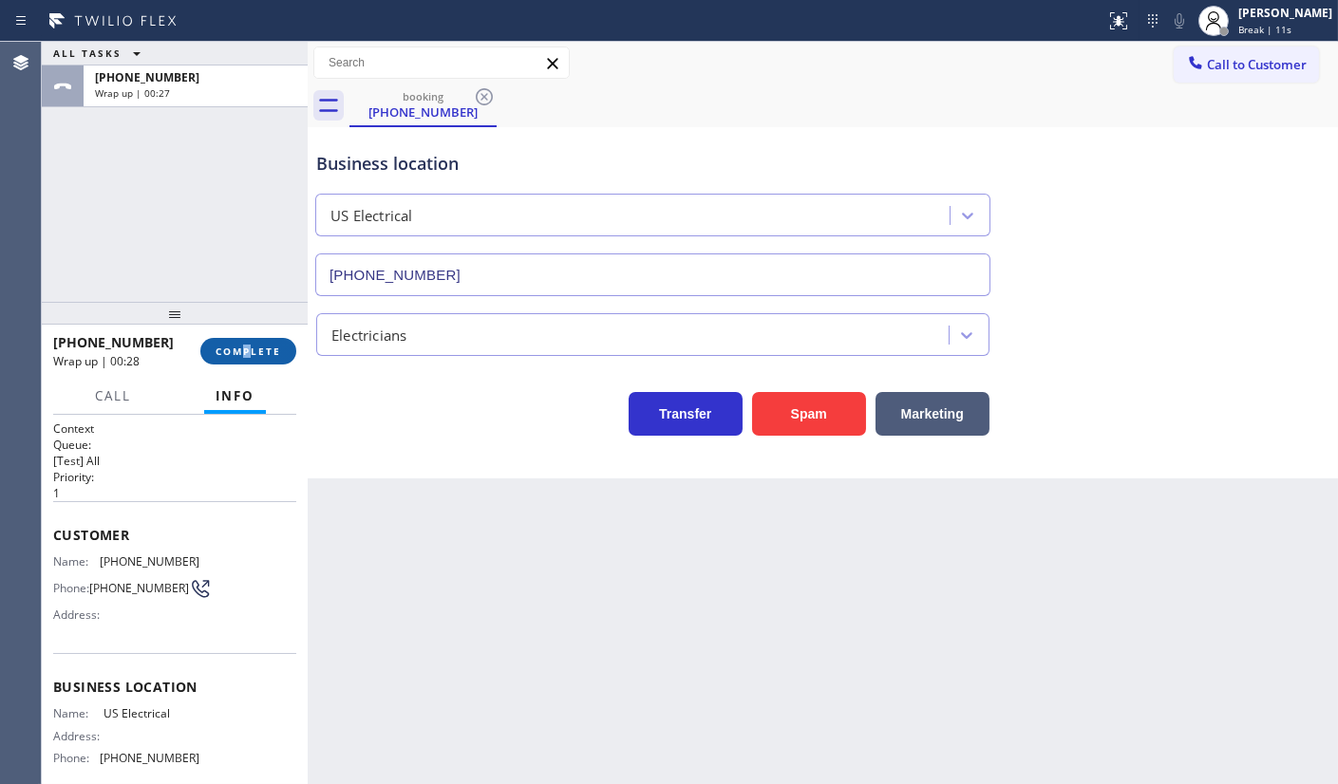
drag, startPoint x: 247, startPoint y: 376, endPoint x: 251, endPoint y: 354, distance: 22.2
click at [251, 367] on div "+15054531119 Wrap up | 00:28 COMPLETE" at bounding box center [175, 351] width 266 height 53
click at [256, 344] on button "COMPLETE" at bounding box center [248, 351] width 96 height 27
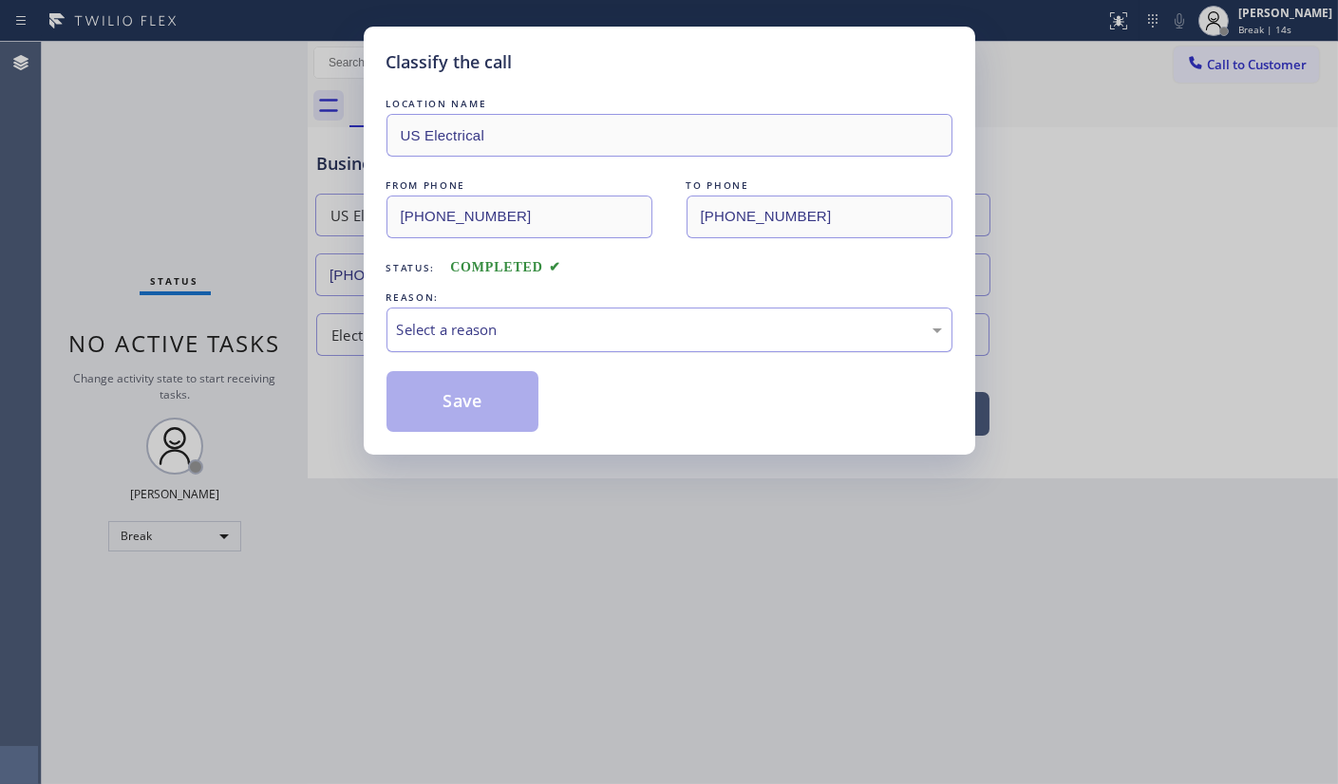
click at [443, 333] on div "Select a reason" at bounding box center [669, 330] width 545 height 22
click at [444, 405] on button "Save" at bounding box center [462, 401] width 153 height 61
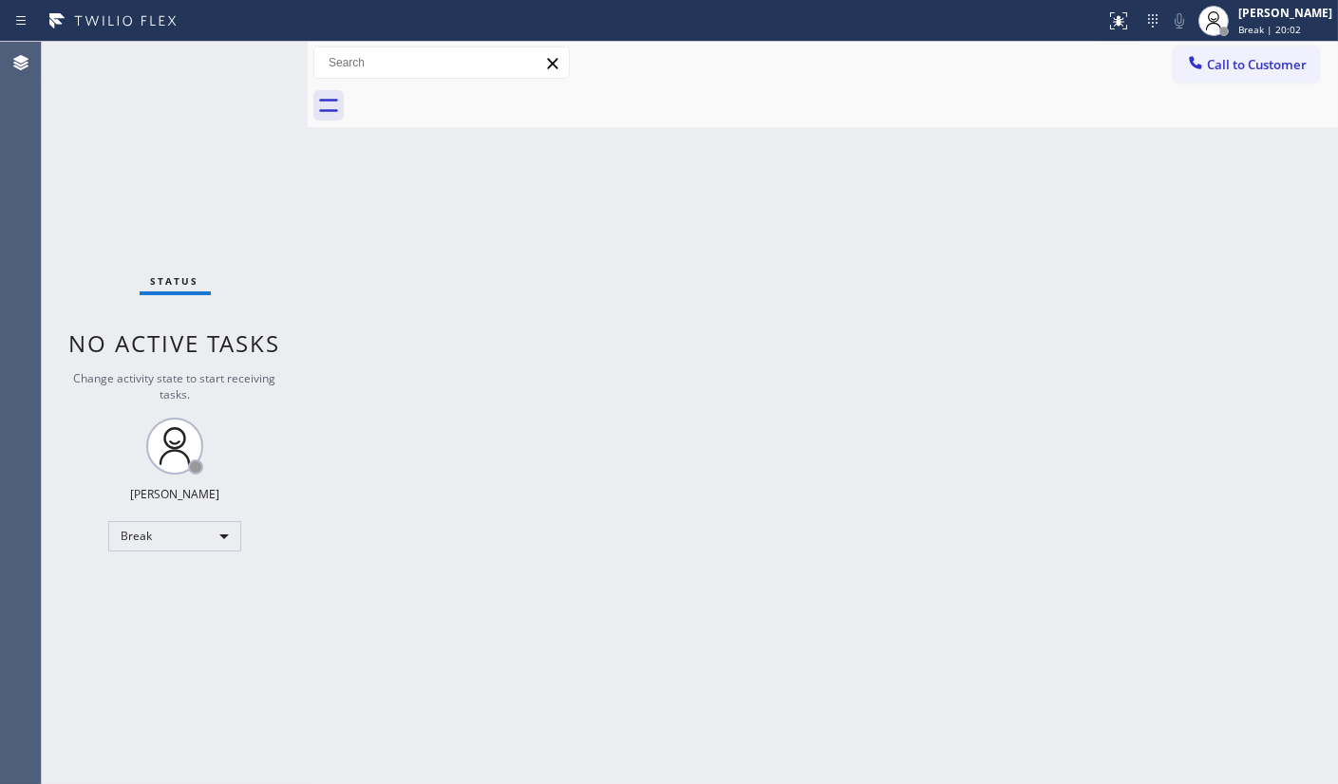
click at [483, 522] on div "Back to Dashboard Change Sender ID Customers Technicians Select a contact Outbo…" at bounding box center [823, 413] width 1030 height 743
click at [154, 544] on div "Break" at bounding box center [174, 536] width 133 height 30
click at [135, 586] on li "Available" at bounding box center [173, 586] width 129 height 23
click at [1252, 268] on div "Back to Dashboard Change Sender ID Customers Technicians Select a contact Outbo…" at bounding box center [823, 413] width 1030 height 743
click at [36, 285] on div "Agent Desktop" at bounding box center [20, 413] width 41 height 743
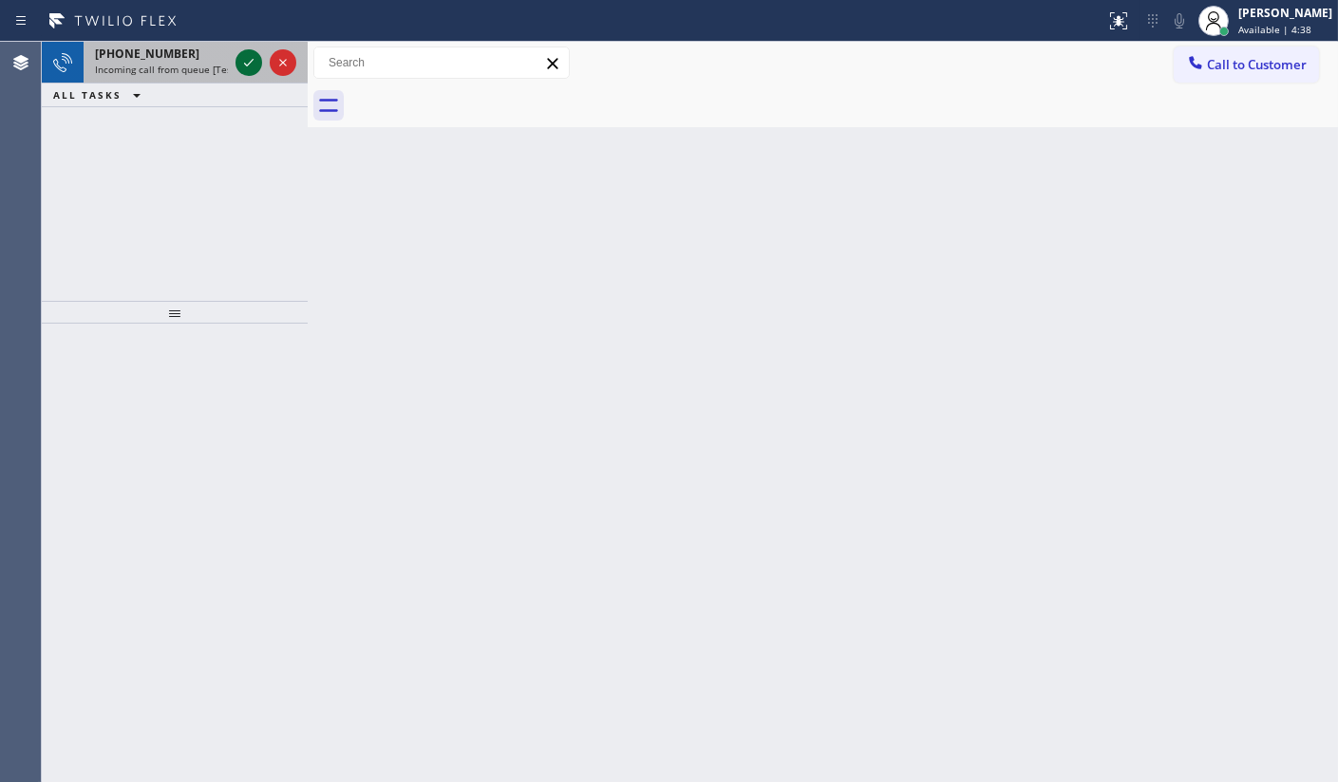
click at [243, 59] on icon at bounding box center [248, 62] width 23 height 23
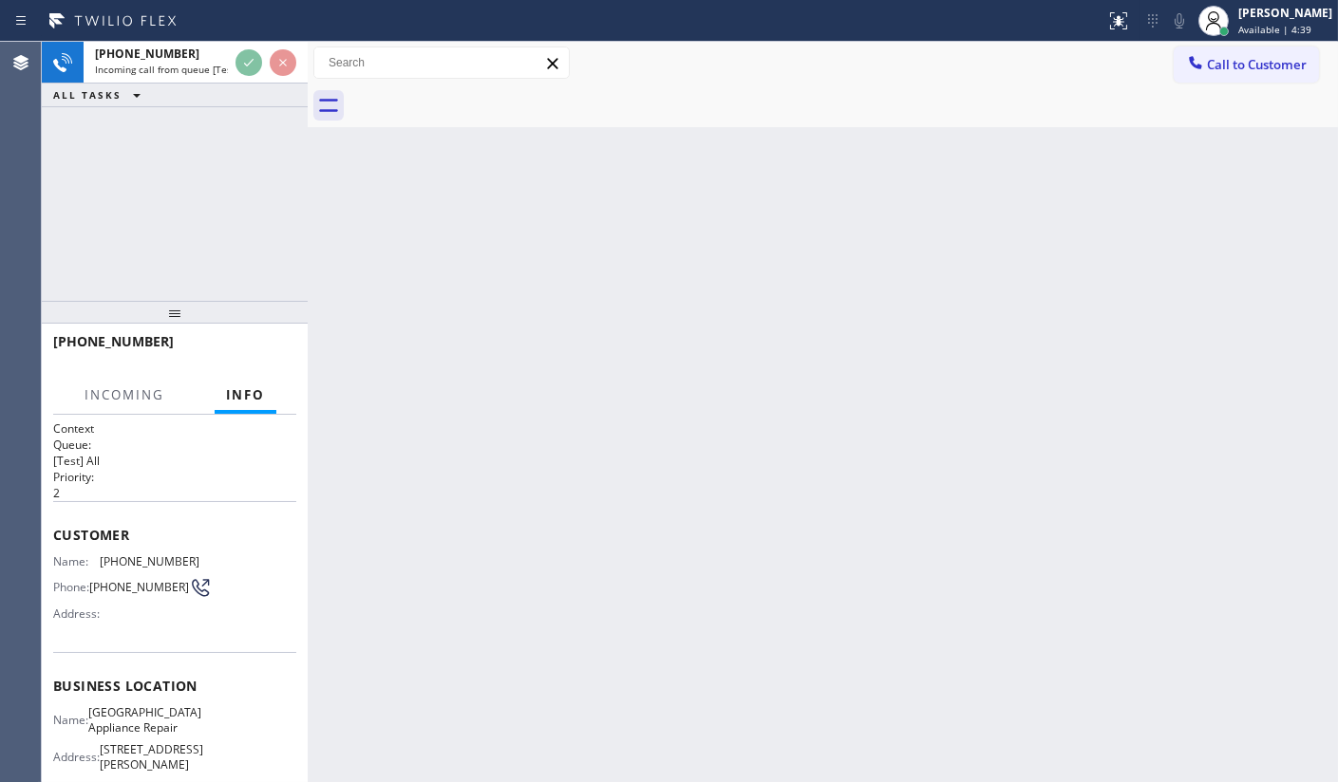
drag, startPoint x: 353, startPoint y: 249, endPoint x: 378, endPoint y: 315, distance: 70.9
click at [349, 273] on div "Back to Dashboard Change Sender ID Customers Technicians Select a contact Outbo…" at bounding box center [823, 412] width 1030 height 741
click at [379, 315] on div "Back to Dashboard Change Sender ID Customers Technicians Select a contact Outbo…" at bounding box center [823, 412] width 1030 height 741
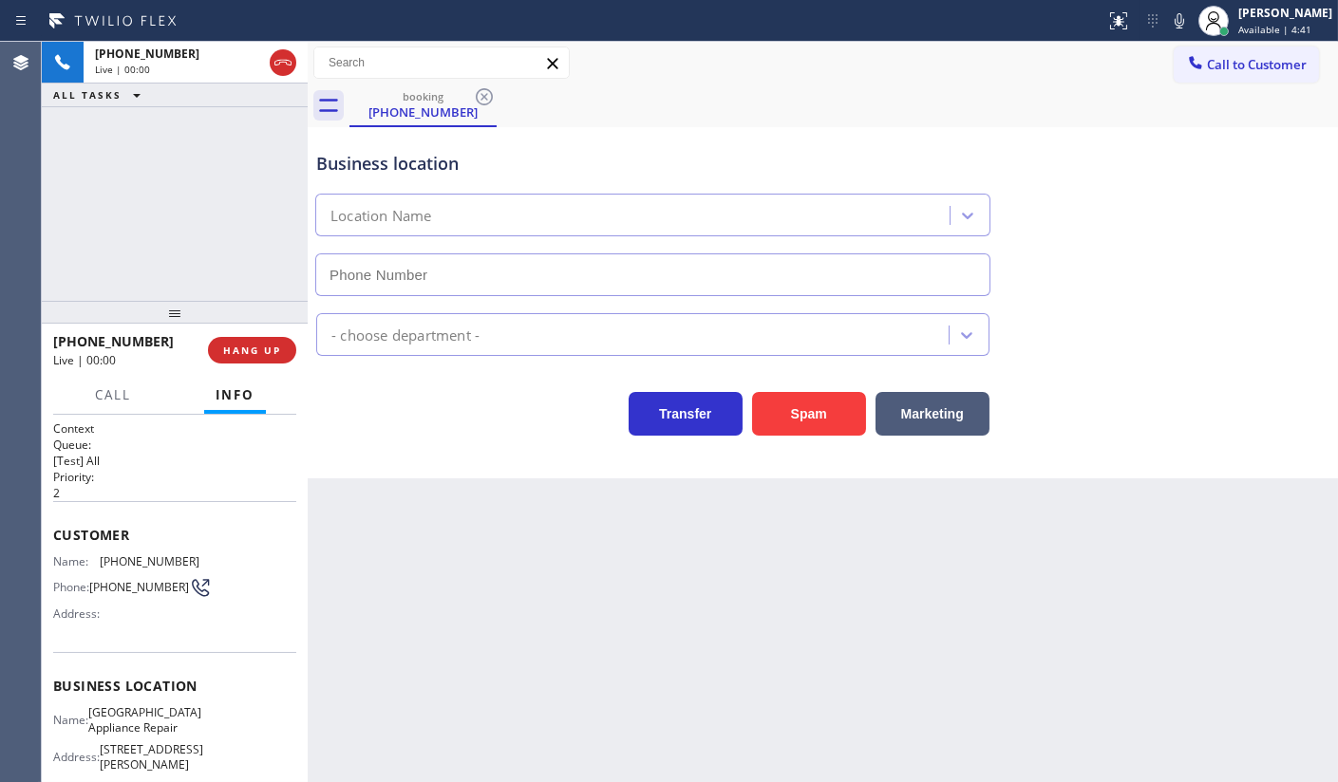
type input "(773) 830-4668"
drag, startPoint x: 95, startPoint y: 563, endPoint x: 215, endPoint y: 559, distance: 119.7
click at [203, 555] on div "Name: (773) 962-1107 Phone: (773) 962-1107 Address:" at bounding box center [174, 592] width 243 height 75
copy div "(773) 962-1107"
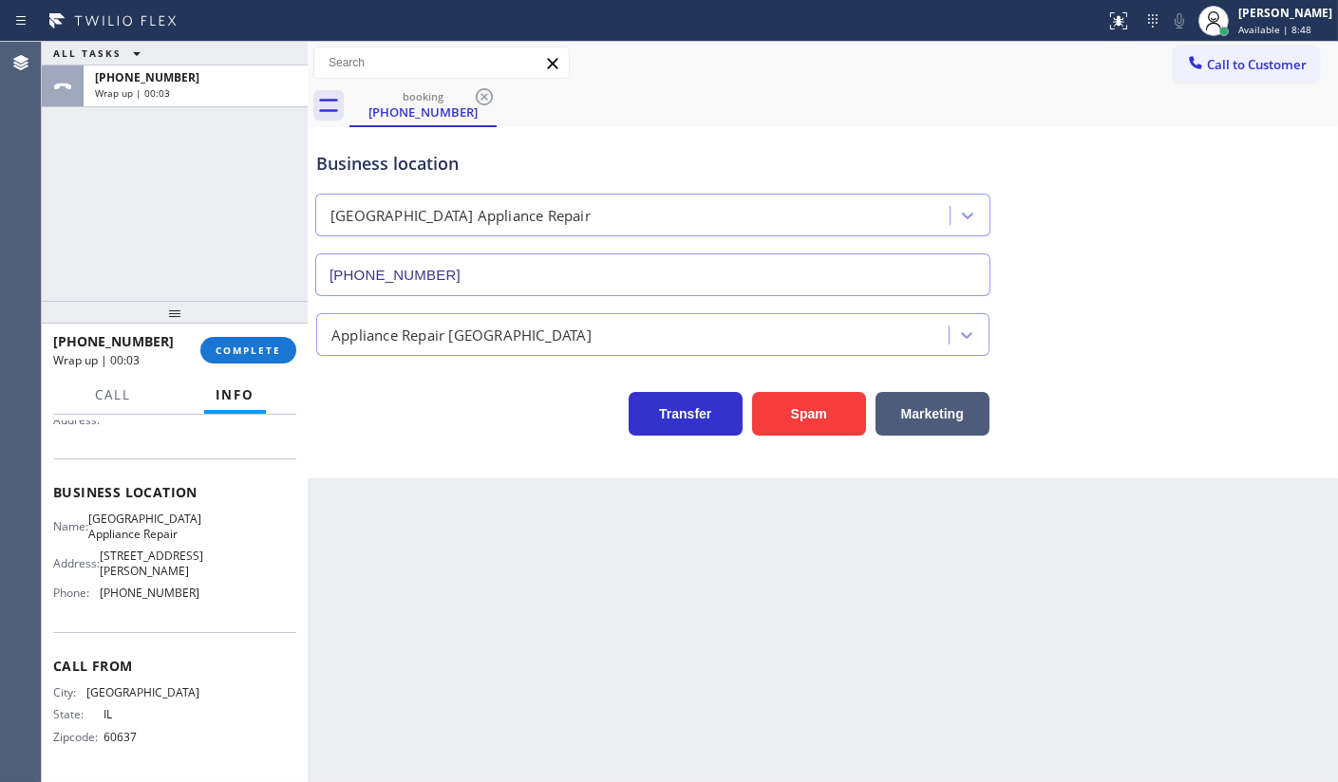
scroll to position [197, 0]
drag, startPoint x: 103, startPoint y: 596, endPoint x: 236, endPoint y: 594, distance: 133.9
click at [230, 595] on div "Name: Calumet Heights Appliance Repair Address: 9019 S Paxton Ave Phone: (773) …" at bounding box center [174, 560] width 243 height 96
copy div "(773) 830-4668"
drag, startPoint x: 98, startPoint y: 522, endPoint x: 223, endPoint y: 533, distance: 125.8
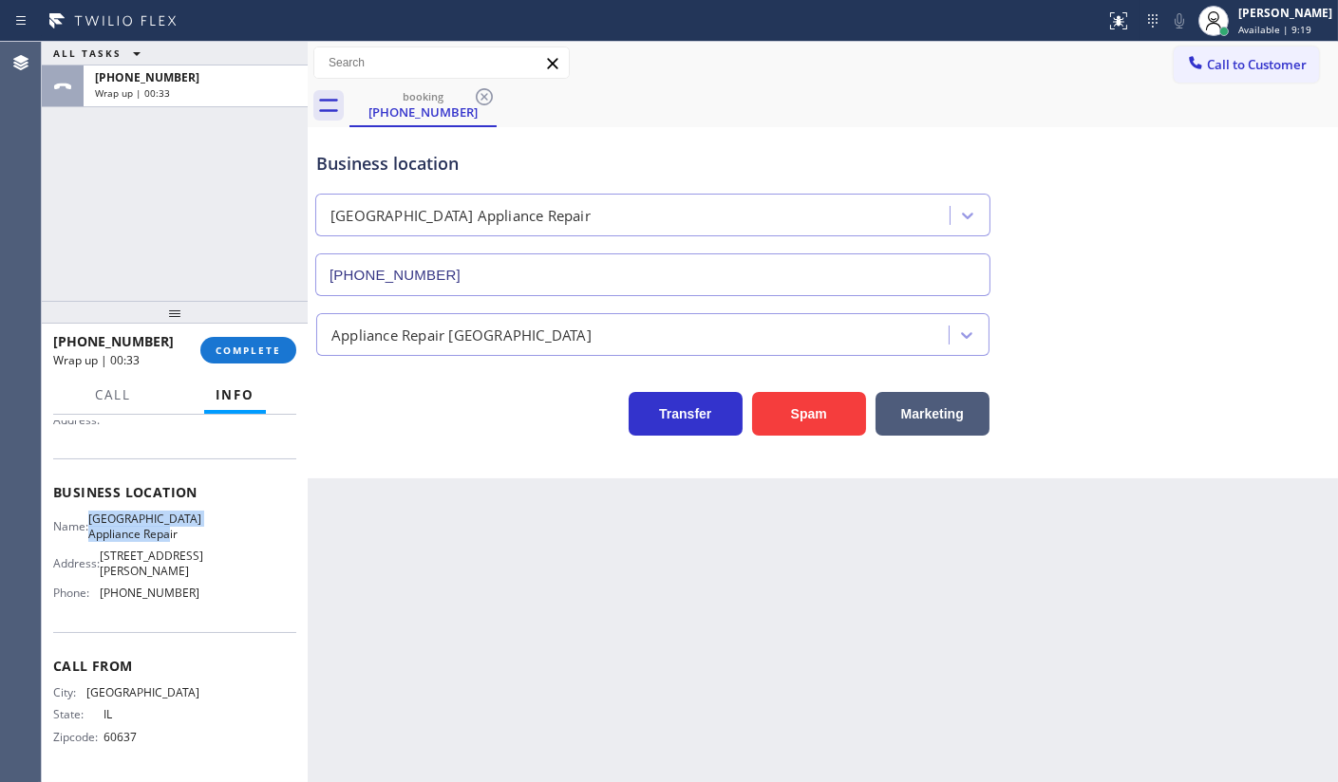
click at [223, 533] on div "Name: Calumet Heights Appliance Repair Address: 9019 S Paxton Ave Phone: (773) …" at bounding box center [174, 560] width 243 height 96
copy div "Calumet Heights Appliance Repair"
click at [251, 349] on span "COMPLETE" at bounding box center [249, 350] width 66 height 13
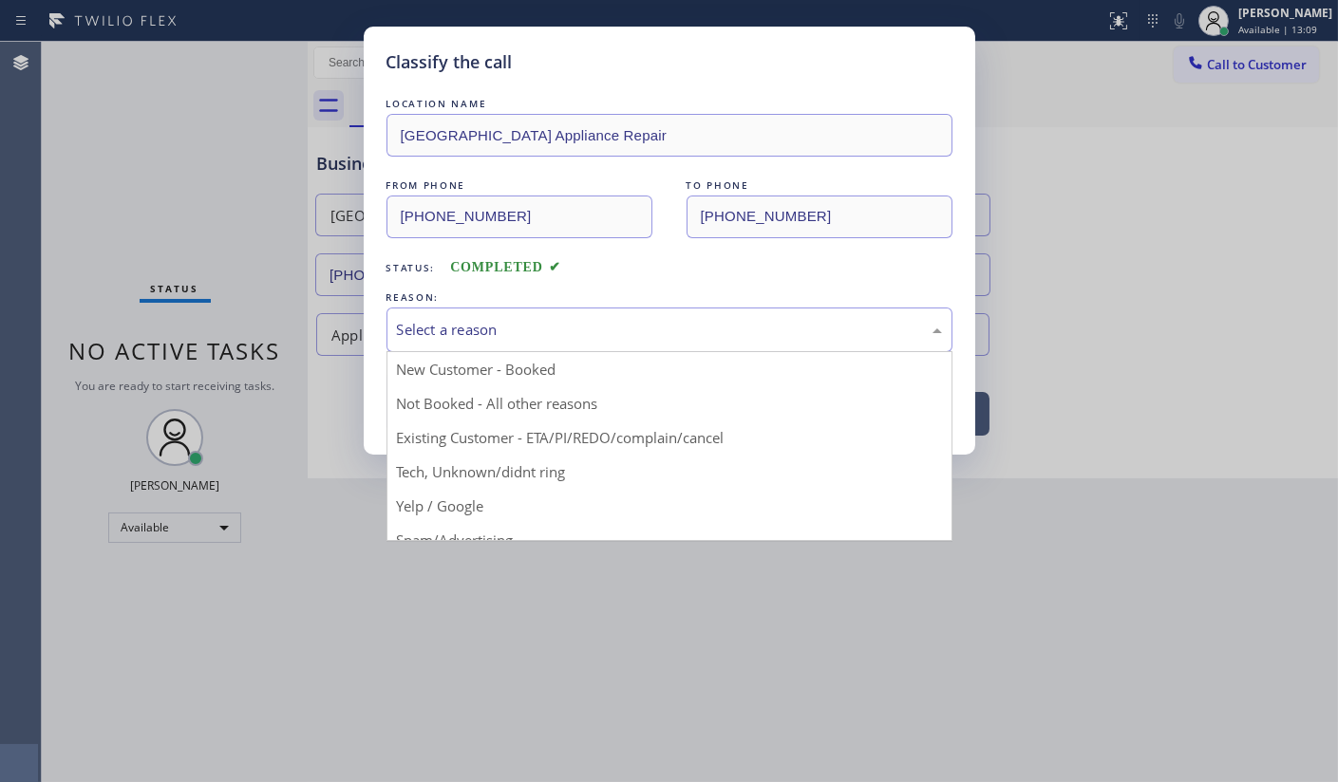
click at [433, 327] on div "Select a reason" at bounding box center [669, 330] width 545 height 22
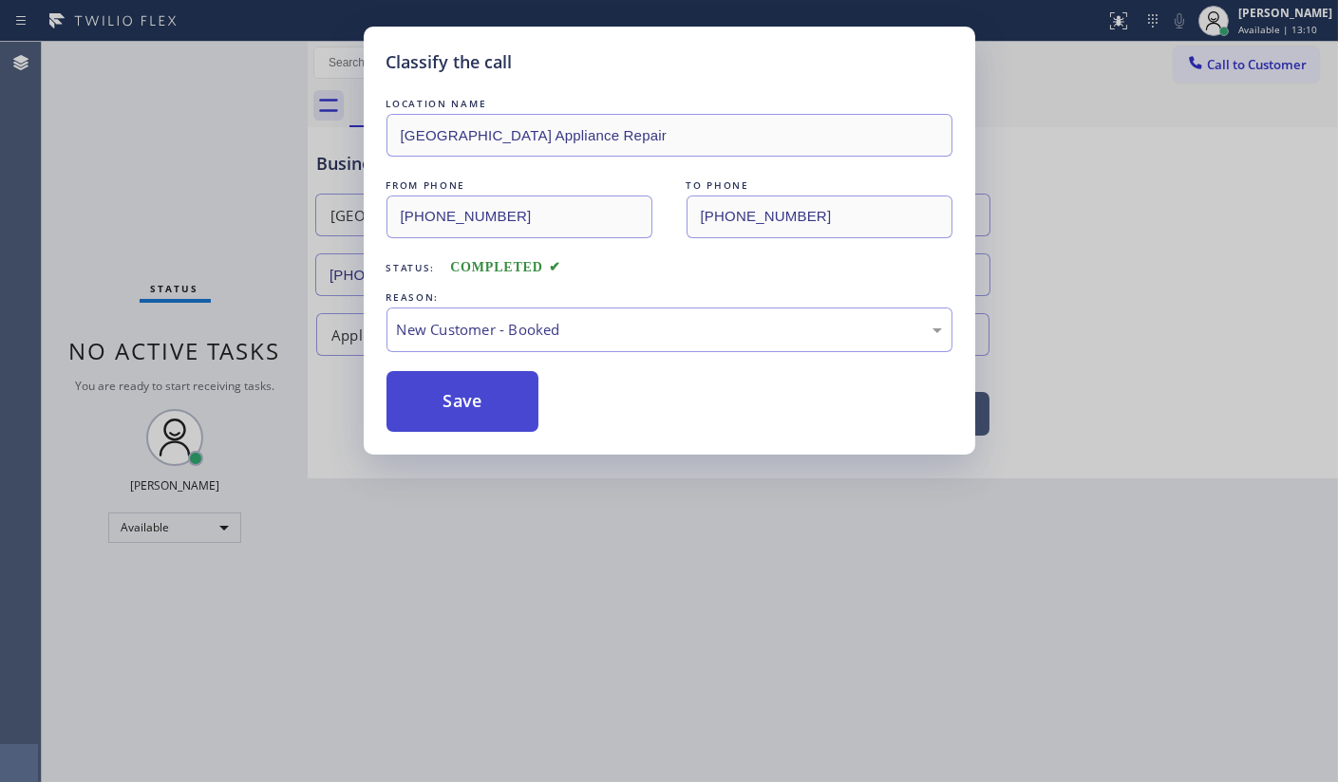
click at [451, 396] on button "Save" at bounding box center [462, 401] width 153 height 61
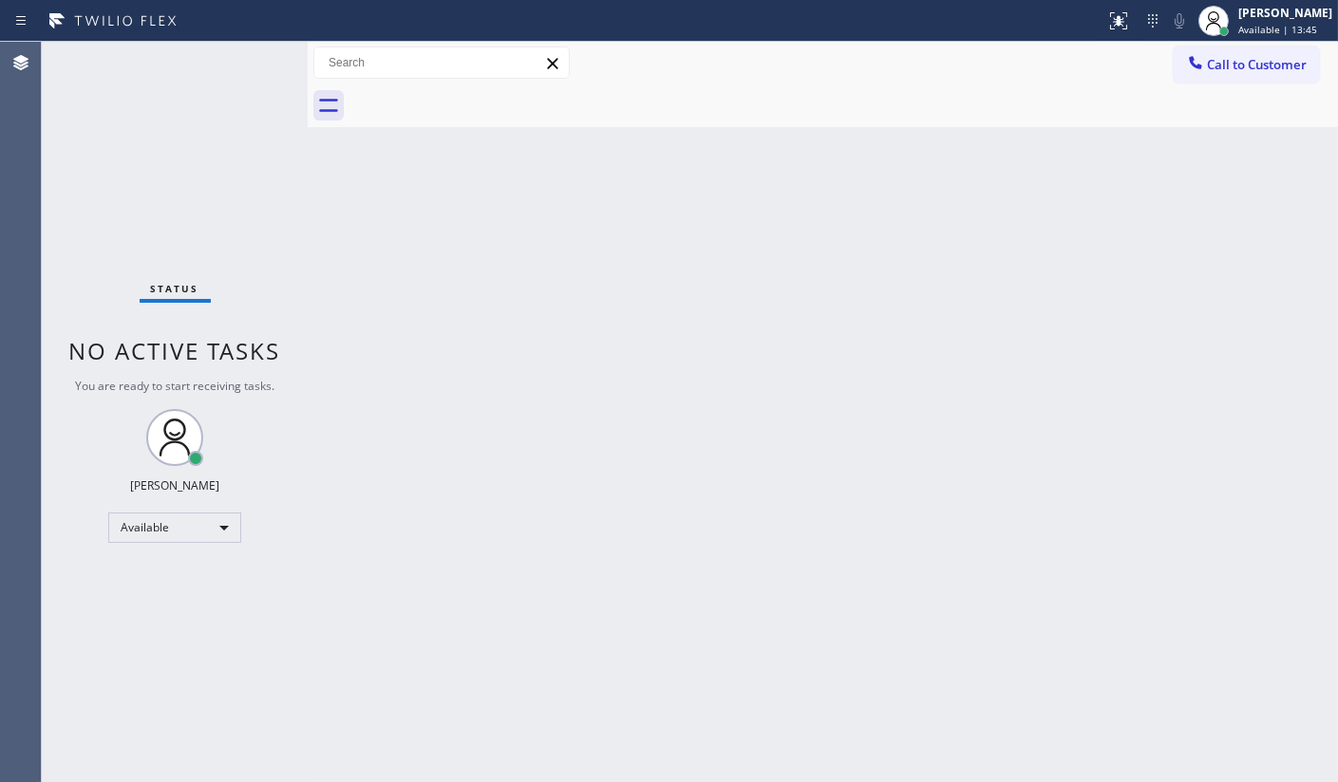
click at [152, 152] on div "Status No active tasks You are ready to start receiving tasks. JENIZA ALCAYDE A…" at bounding box center [175, 412] width 266 height 741
click at [73, 333] on div "Status No active tasks You are ready to start receiving tasks. JENIZA ALCAYDE A…" at bounding box center [175, 412] width 266 height 741
